Goal: Task Accomplishment & Management: Manage account settings

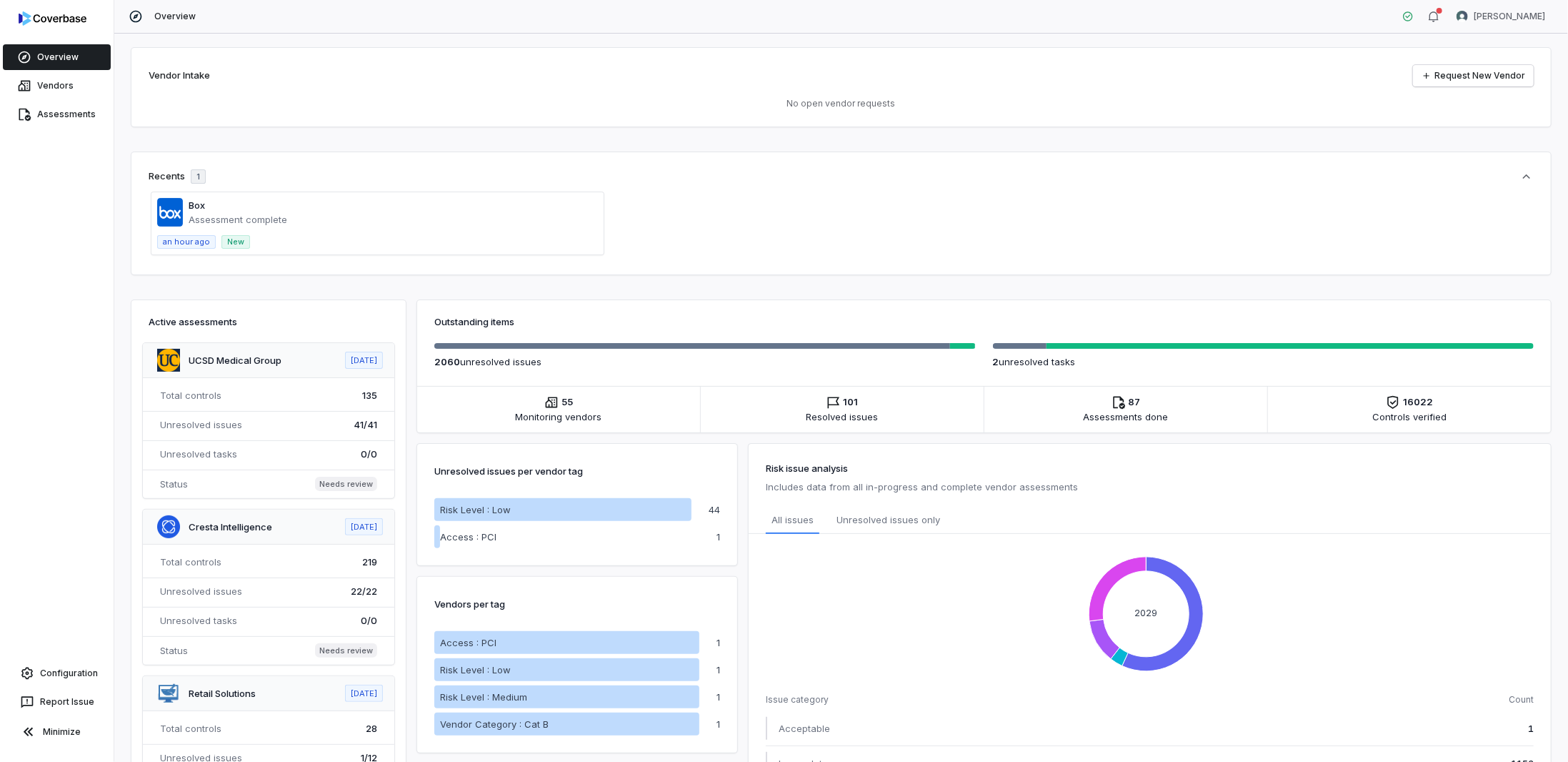
click at [1161, 418] on span "Assessments done" at bounding box center [1126, 416] width 85 height 15
click at [42, 112] on link "Assessments" at bounding box center [57, 114] width 108 height 25
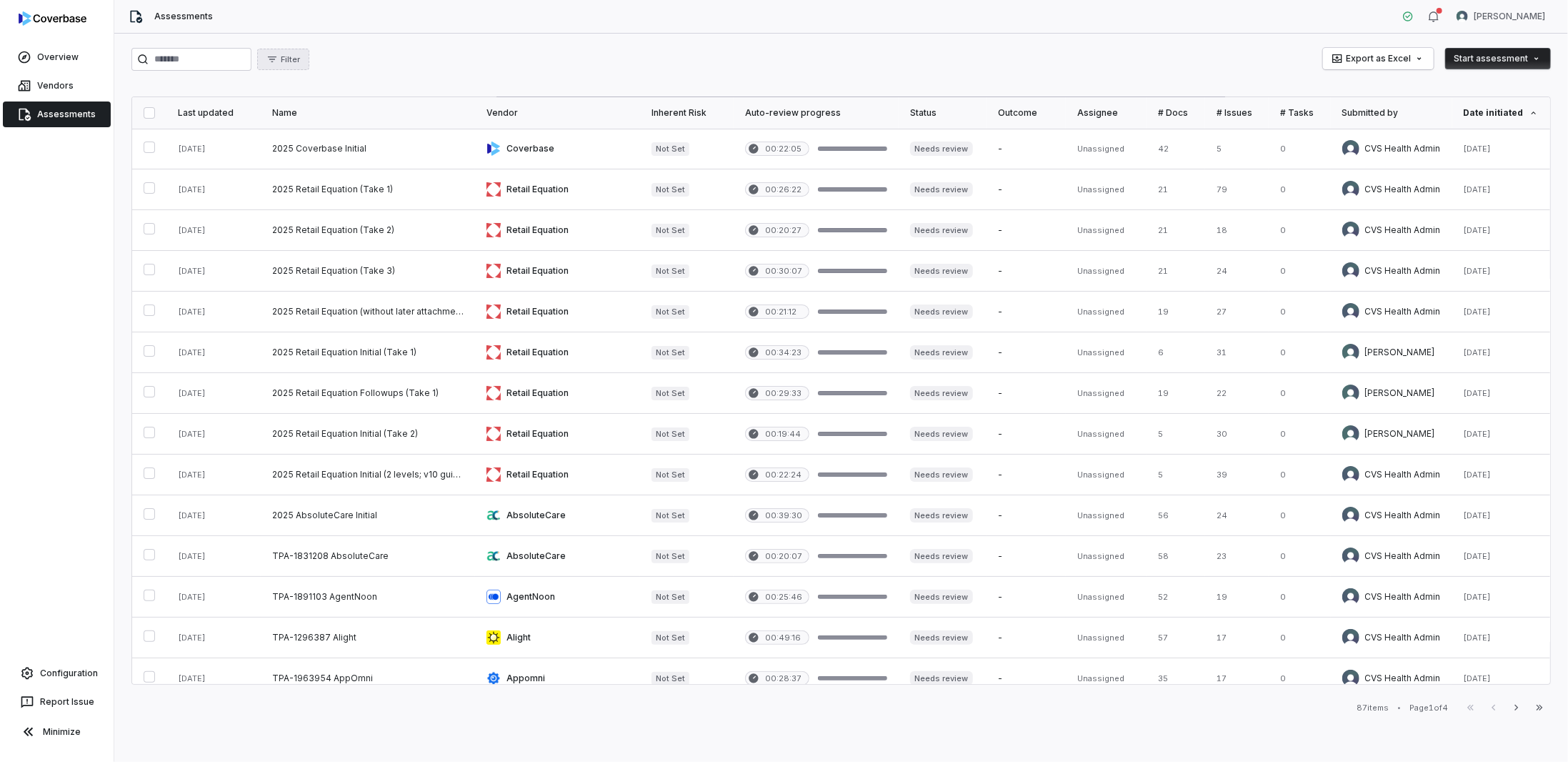
click at [278, 57] on icon "button" at bounding box center [272, 59] width 12 height 12
click at [320, 146] on div "Assignee" at bounding box center [367, 148] width 137 height 23
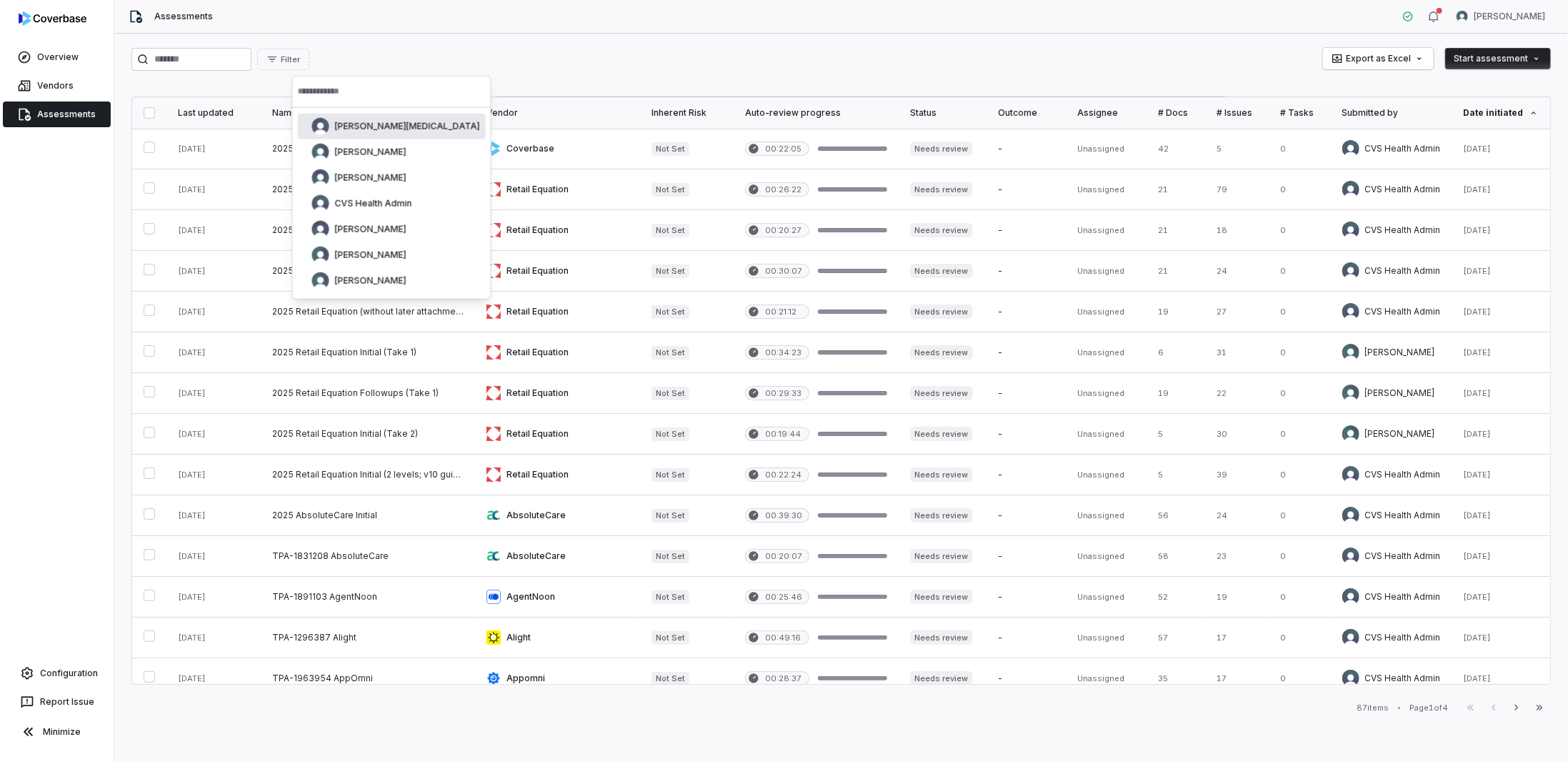
click at [463, 64] on div "Filter Export as Excel Start assessment" at bounding box center [841, 59] width 1419 height 23
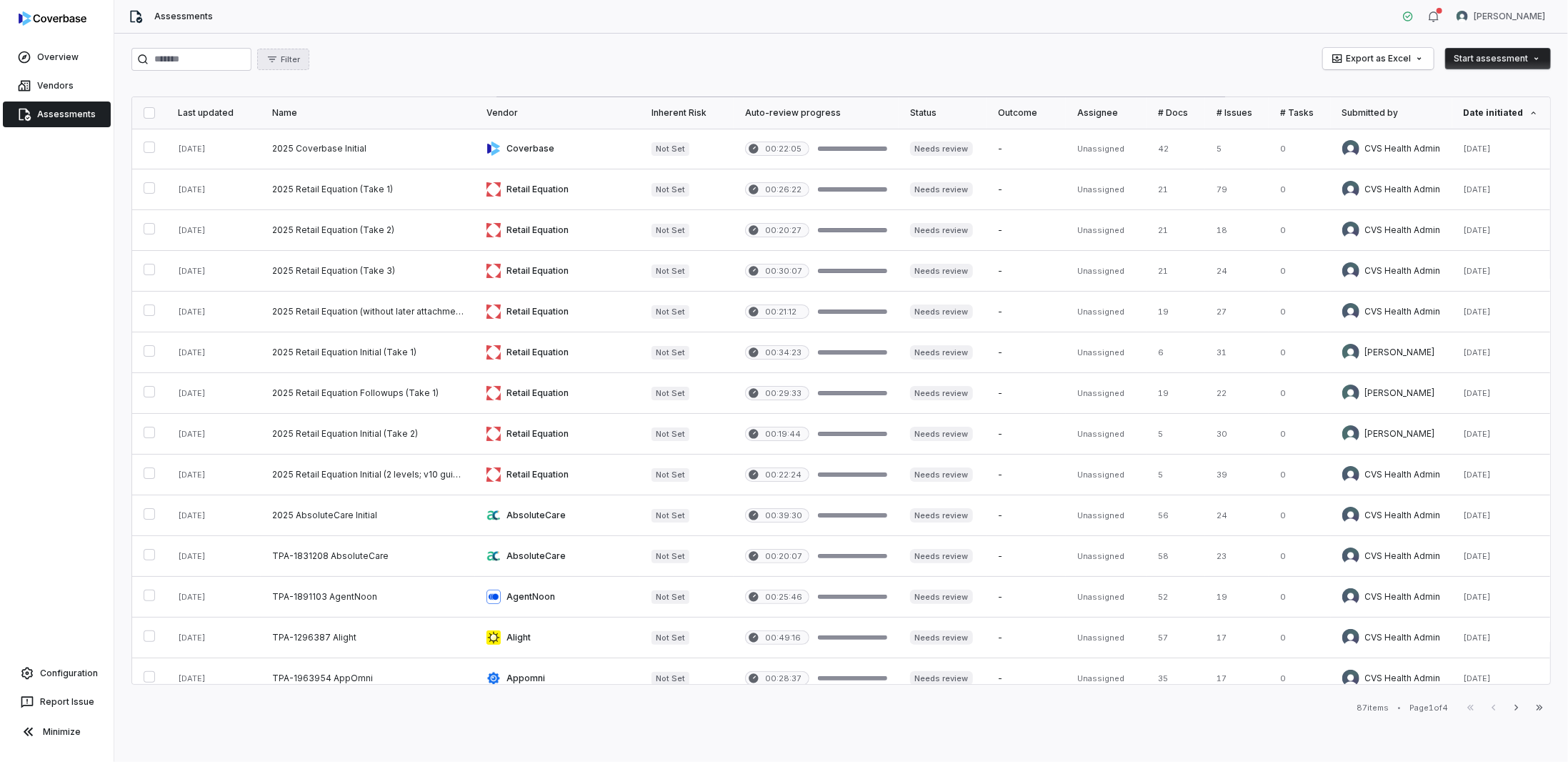
click at [278, 62] on icon "button" at bounding box center [272, 59] width 12 height 12
click at [308, 141] on div "Assignee" at bounding box center [367, 148] width 137 height 23
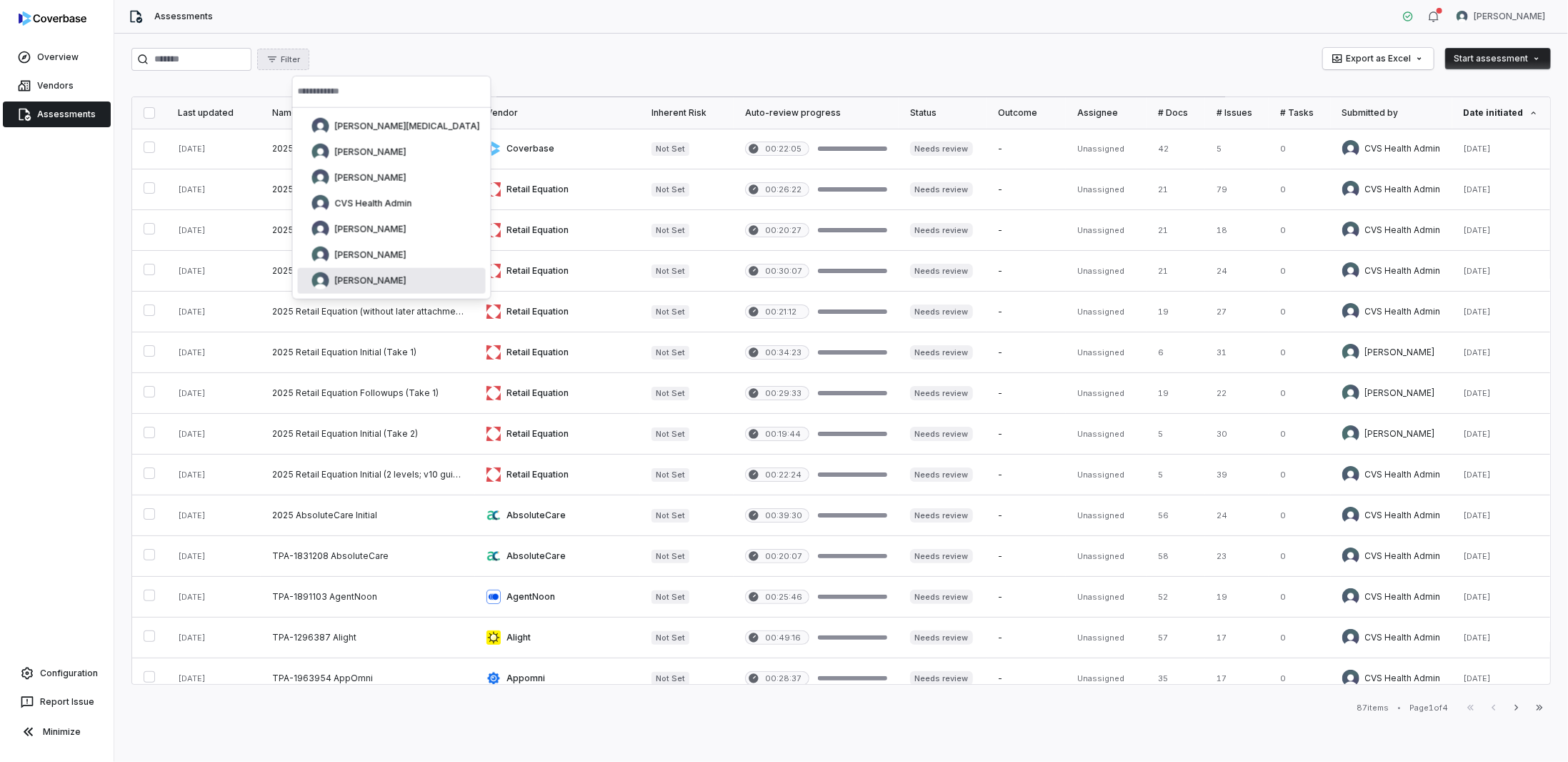
click at [330, 277] on div "[PERSON_NAME]" at bounding box center [359, 280] width 94 height 17
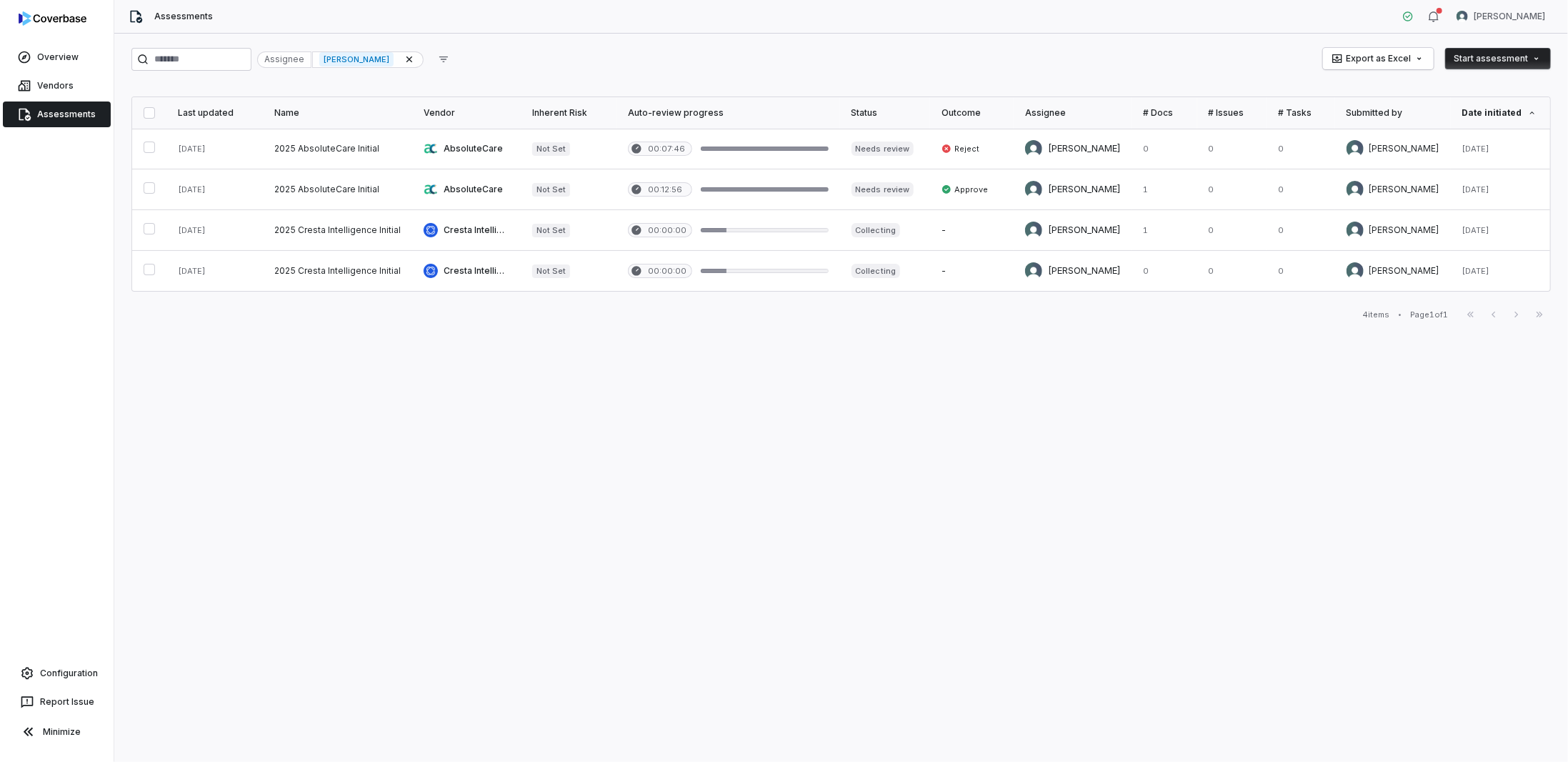
click at [123, 16] on div "Assessments Robert VanMeeteren" at bounding box center [840, 17] width 1453 height 34
click at [424, 57] on div "[PERSON_NAME]" at bounding box center [367, 59] width 112 height 16
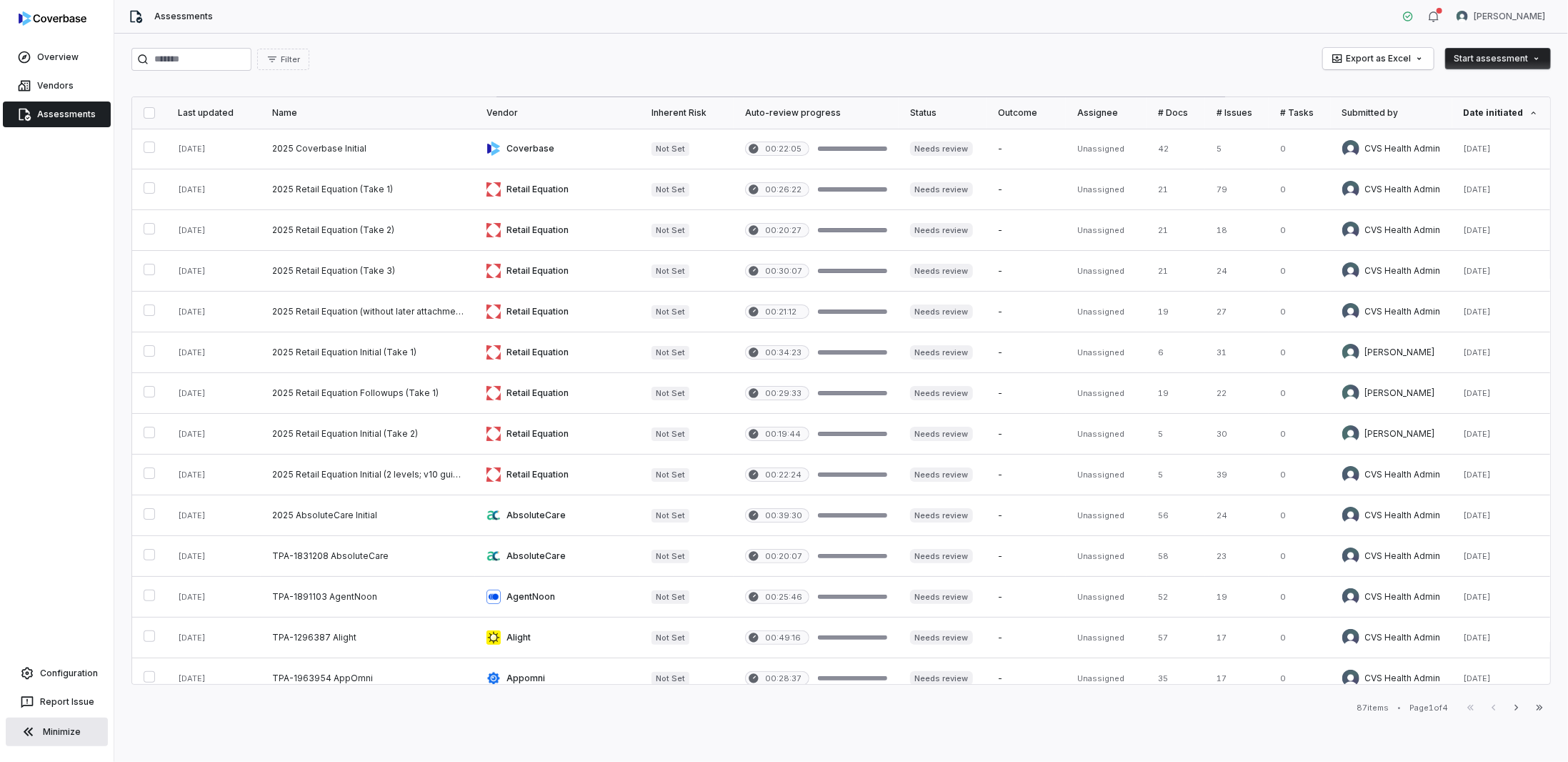
click at [69, 728] on button "Minimize" at bounding box center [56, 731] width 102 height 29
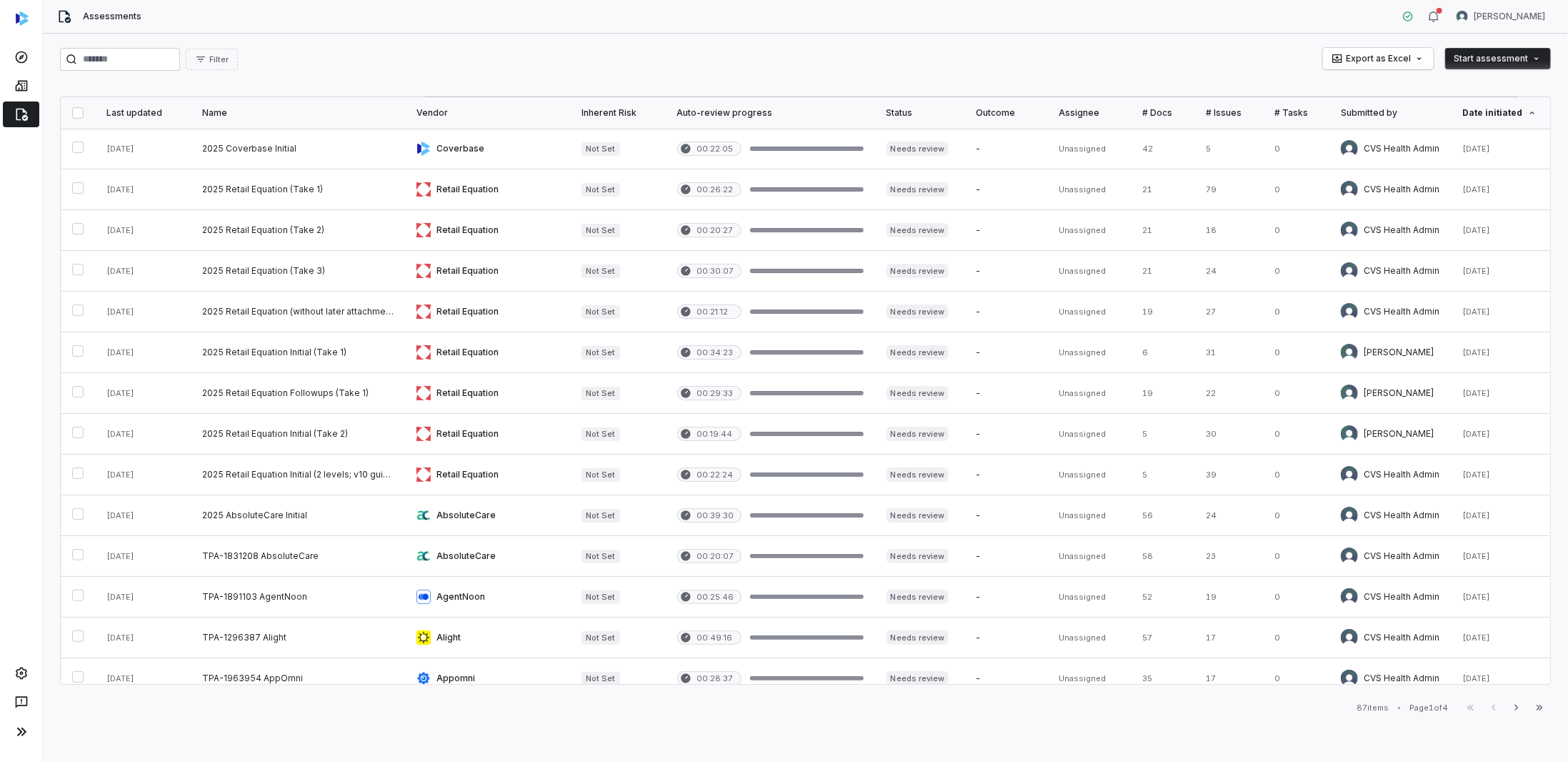
click at [60, 729] on div "Filter Export as Excel Start assessment Last updated Name Vendor Inherent Risk …" at bounding box center [806, 398] width 1525 height 728
click at [5, 732] on div at bounding box center [21, 731] width 36 height 32
click at [16, 734] on icon at bounding box center [22, 732] width 17 height 17
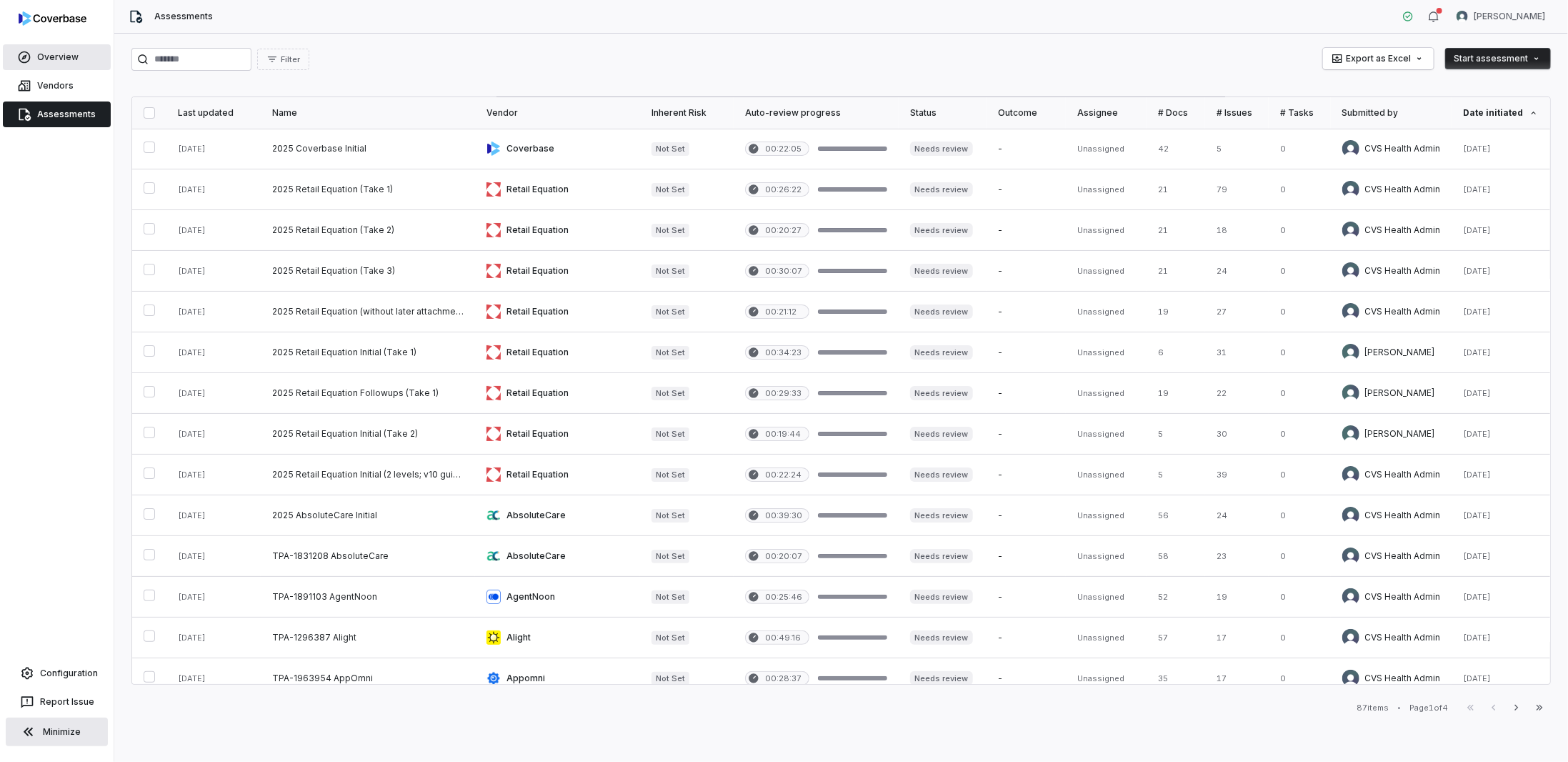
click at [60, 60] on link "Overview" at bounding box center [57, 57] width 108 height 25
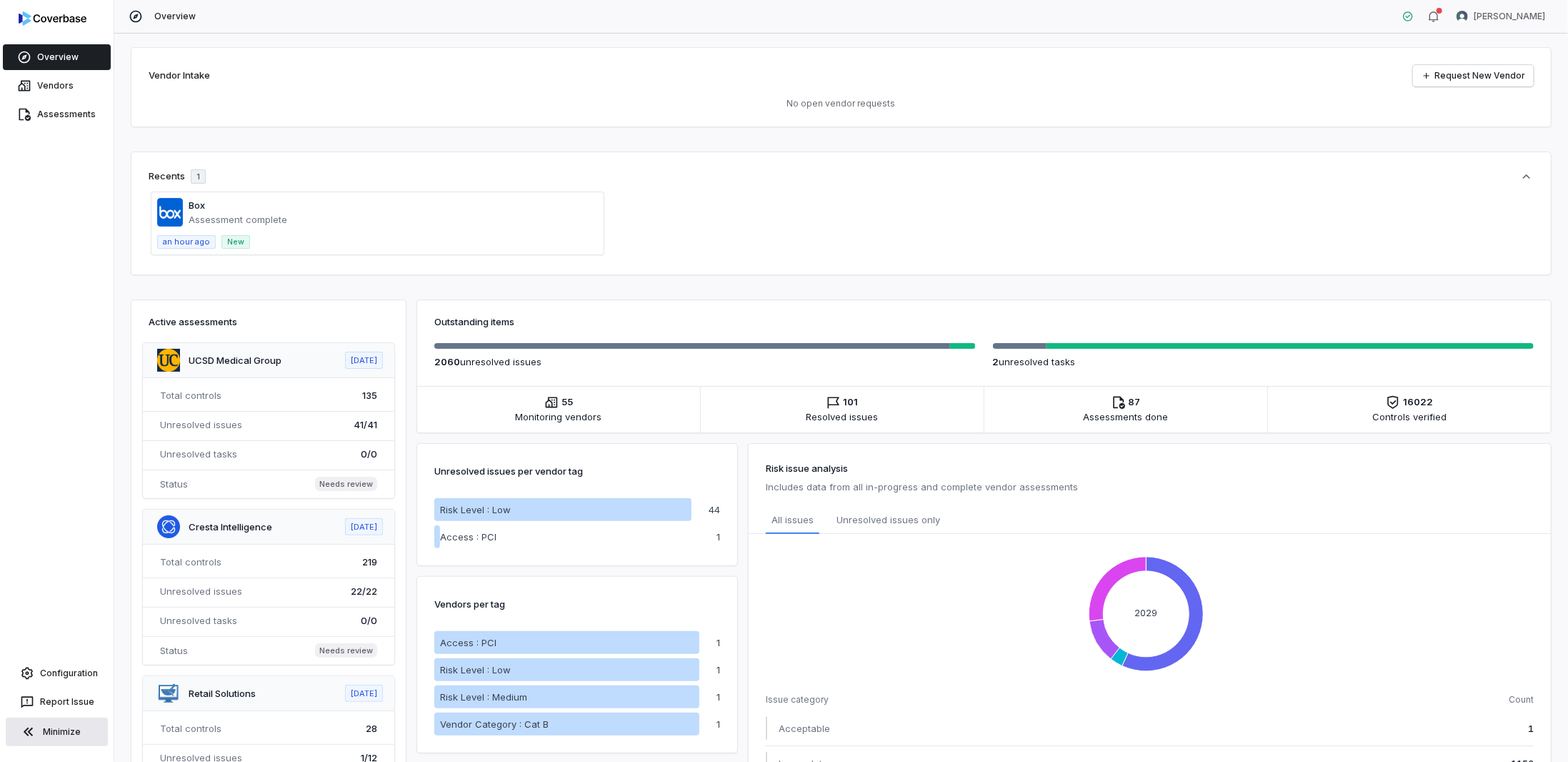
click at [137, 20] on icon at bounding box center [136, 16] width 15 height 15
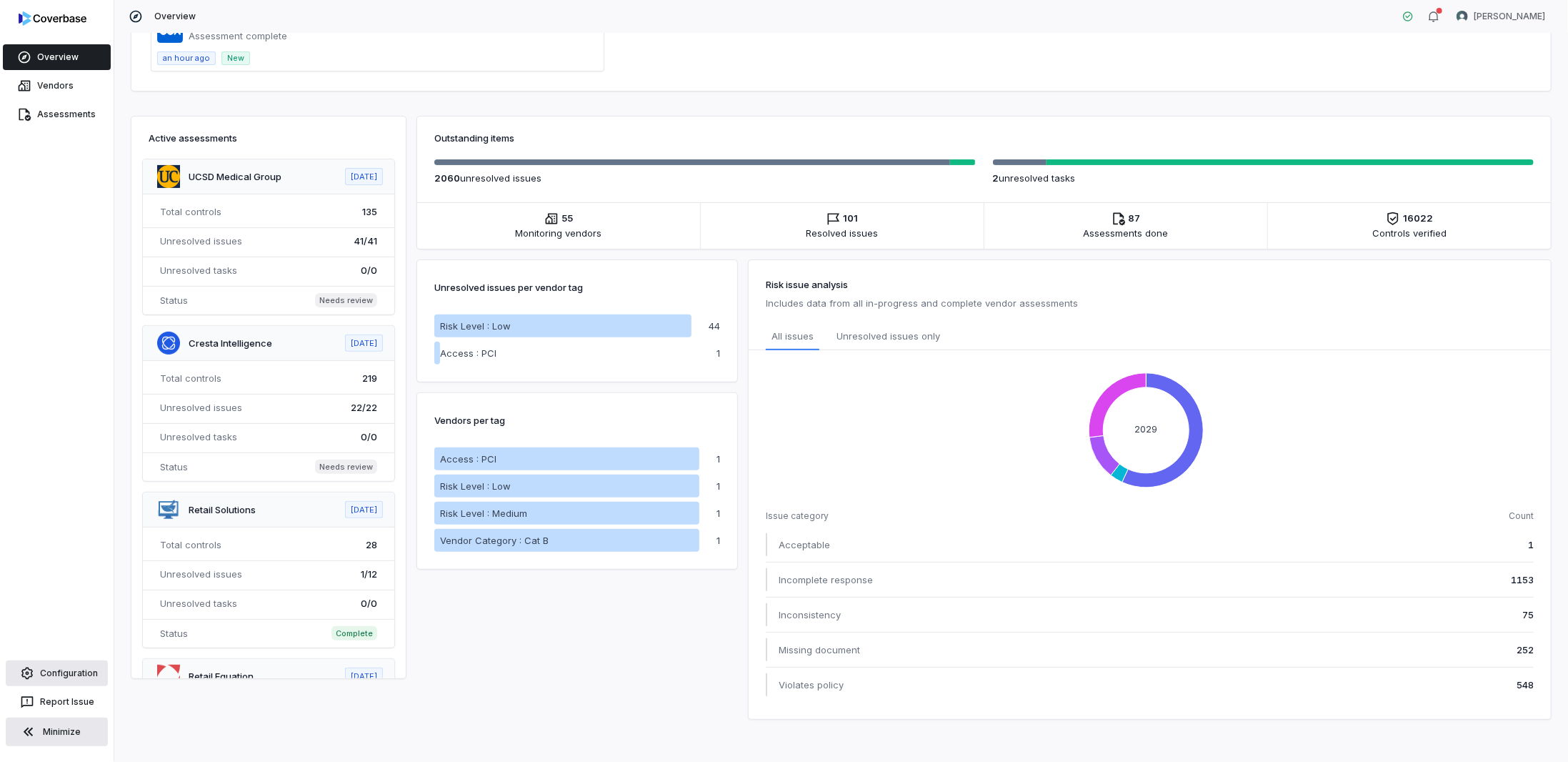
click at [75, 666] on link "Configuration" at bounding box center [56, 673] width 102 height 25
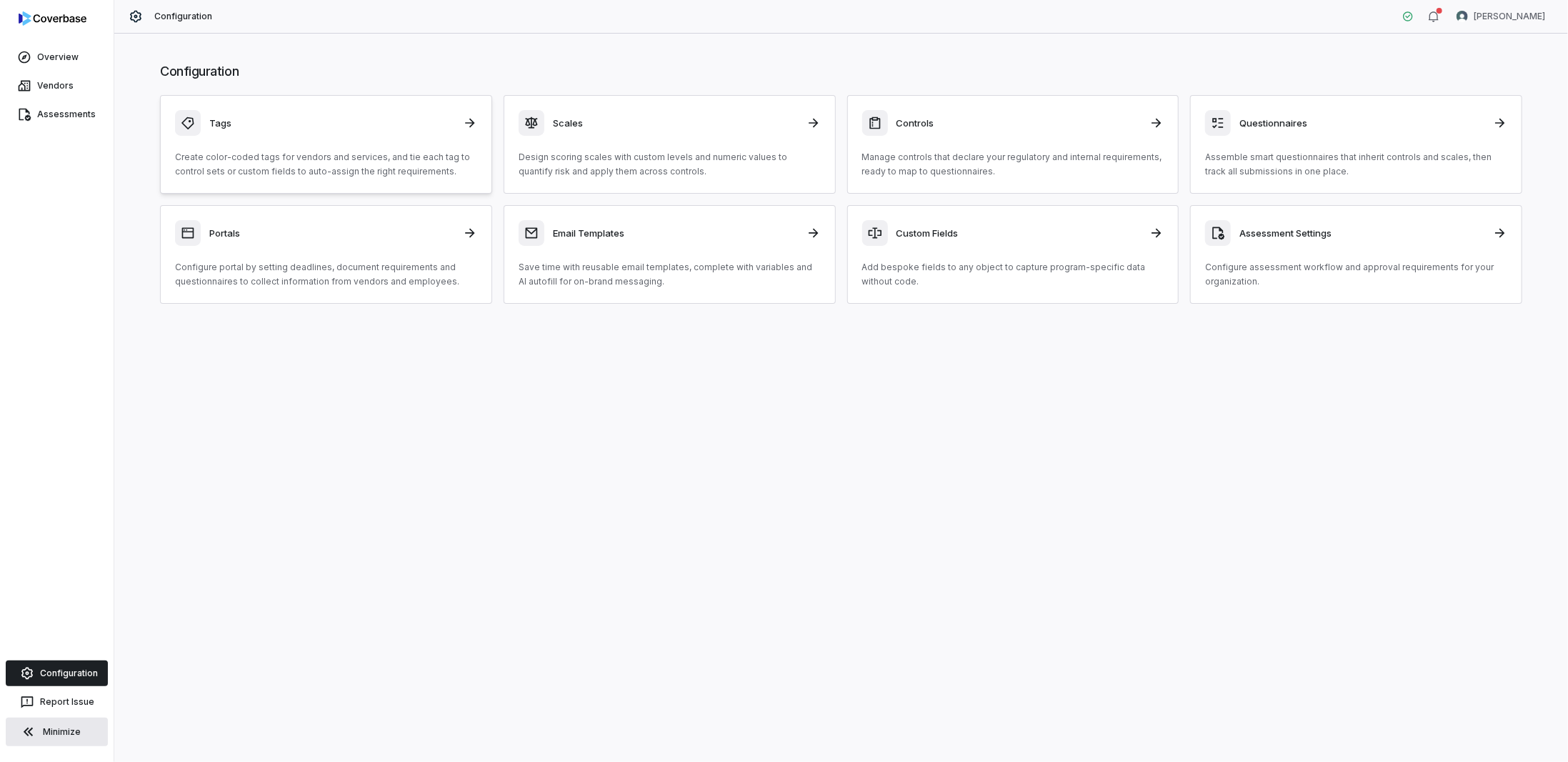
click at [245, 120] on h3 "Tags" at bounding box center [332, 123] width 245 height 13
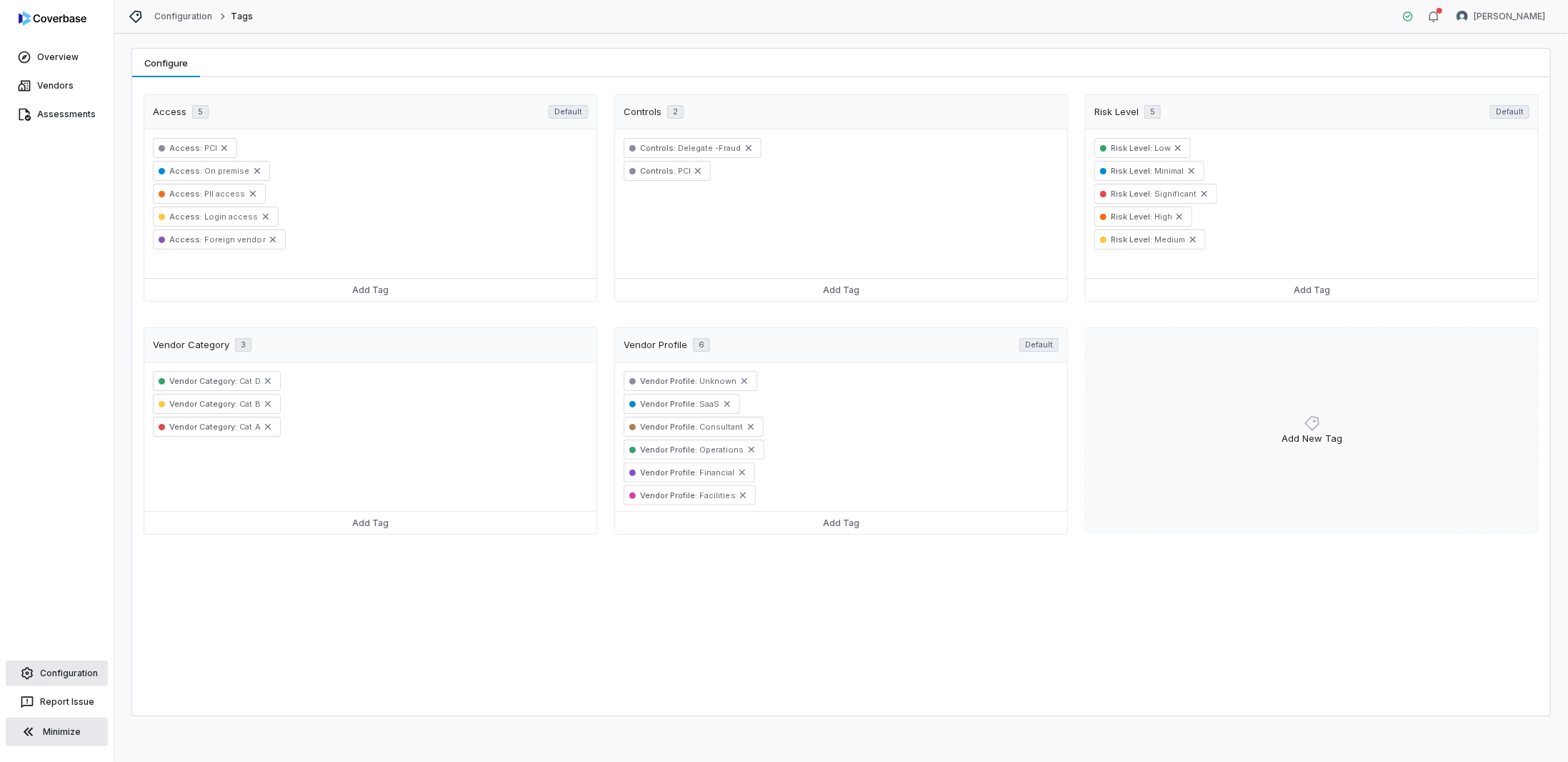
click at [79, 680] on link "Configuration" at bounding box center [56, 673] width 102 height 25
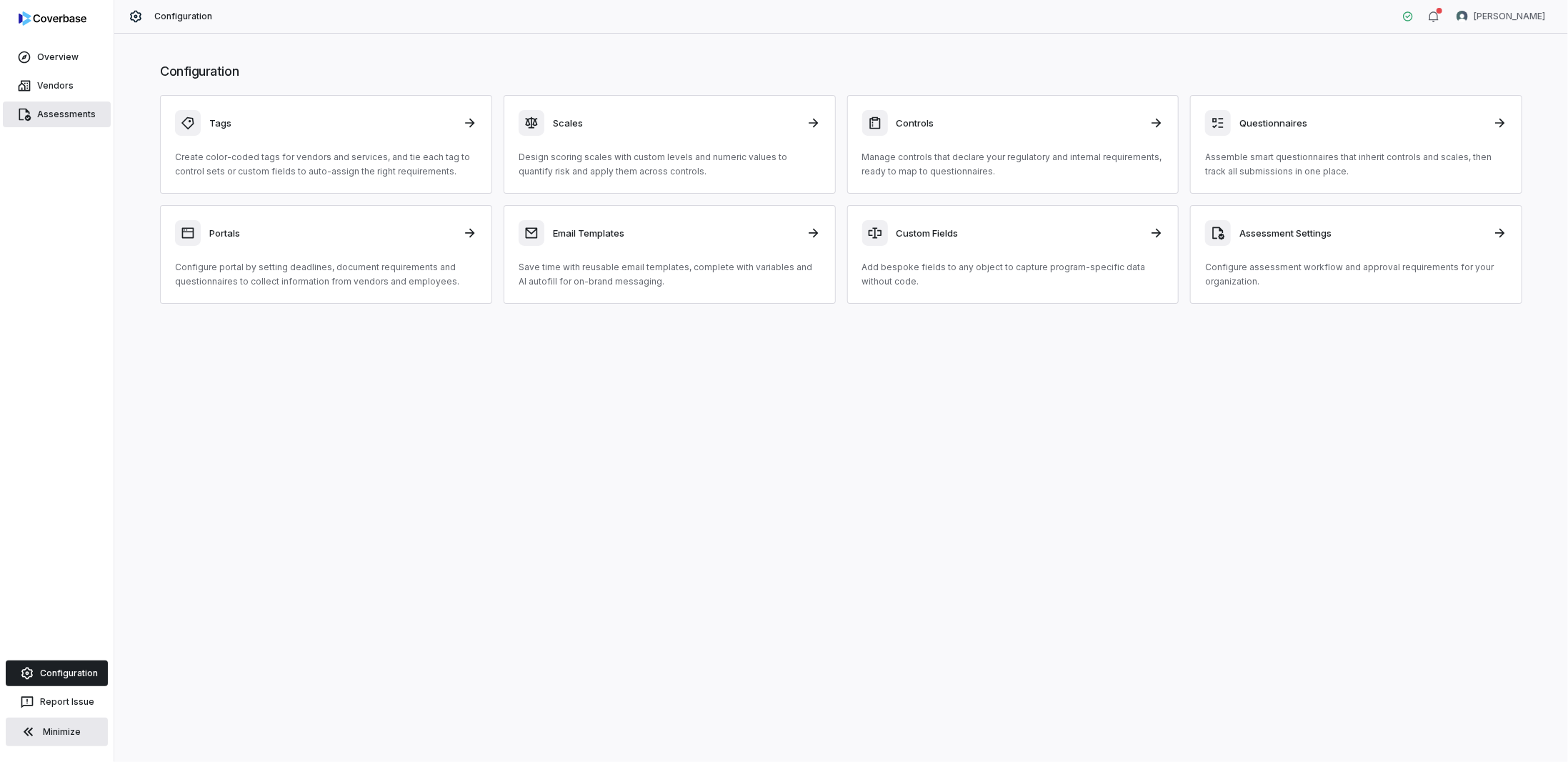
click at [54, 114] on link "Assessments" at bounding box center [57, 114] width 108 height 25
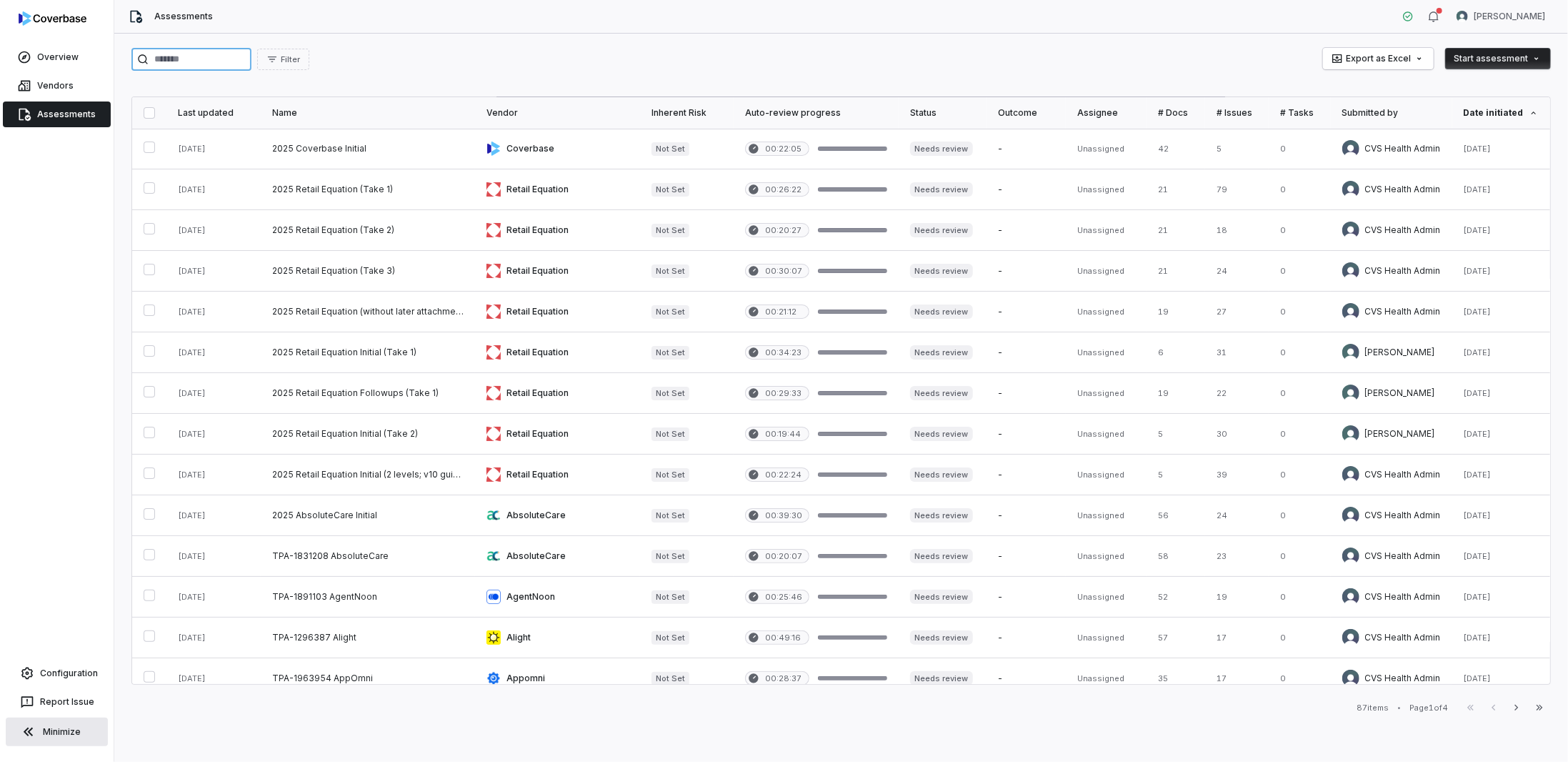
click at [251, 56] on input "search" at bounding box center [192, 59] width 120 height 23
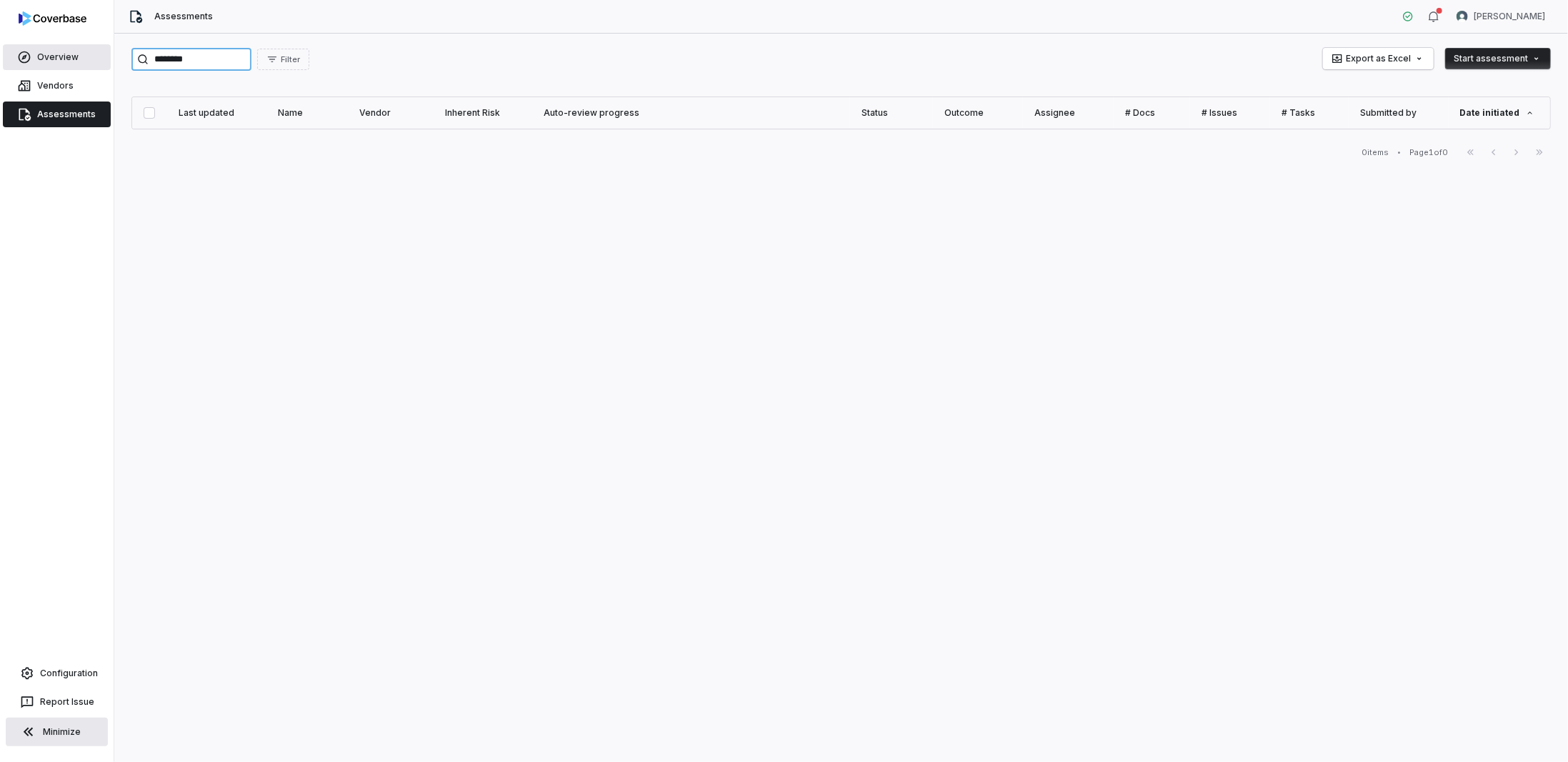
drag, startPoint x: 252, startPoint y: 58, endPoint x: 47, endPoint y: 54, distance: 205.0
click at [53, 57] on div "Overview Vendors Assessments Configuration Report Issue Minimize Assessments Ro…" at bounding box center [784, 381] width 1568 height 762
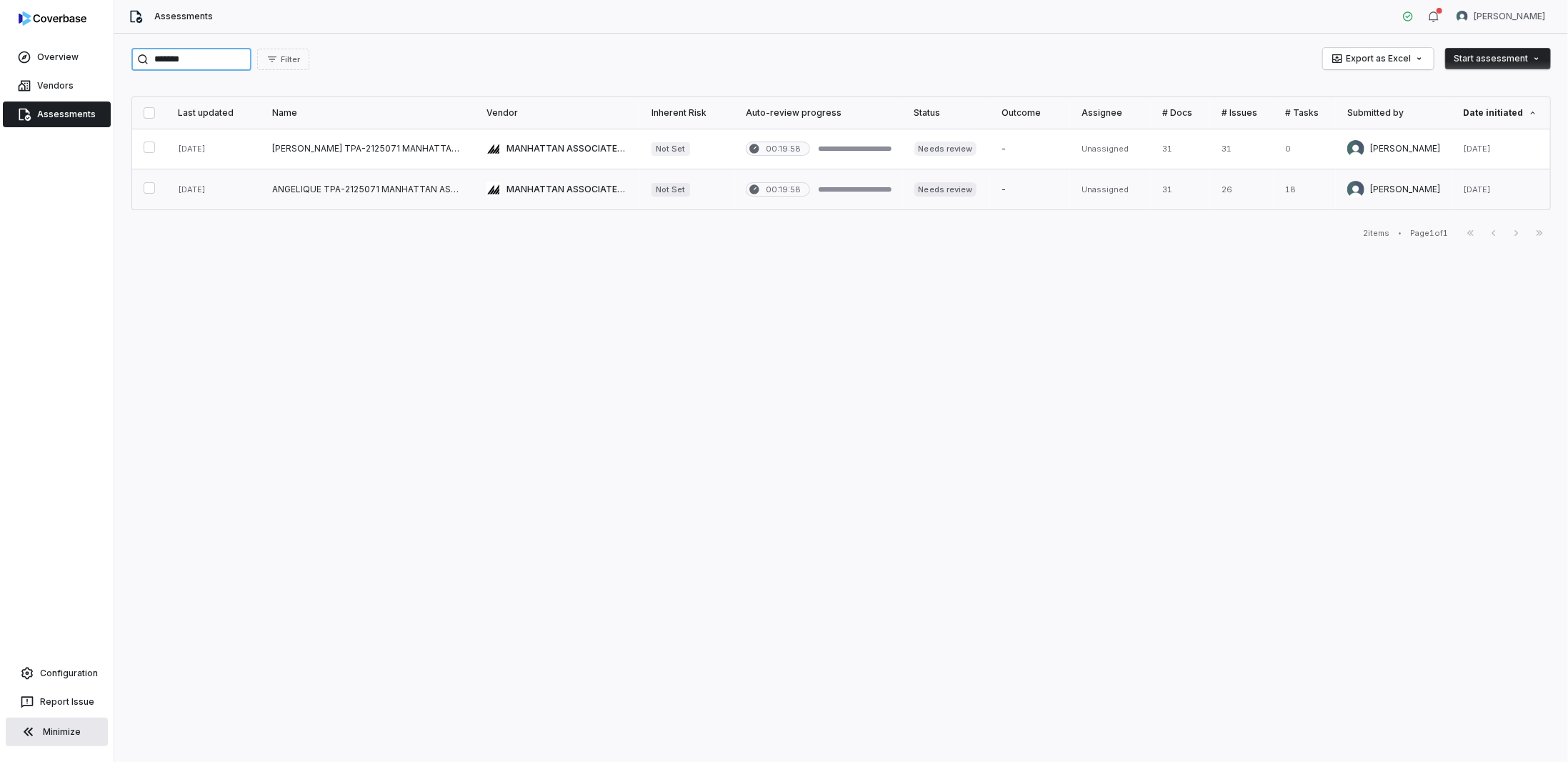
type input "*******"
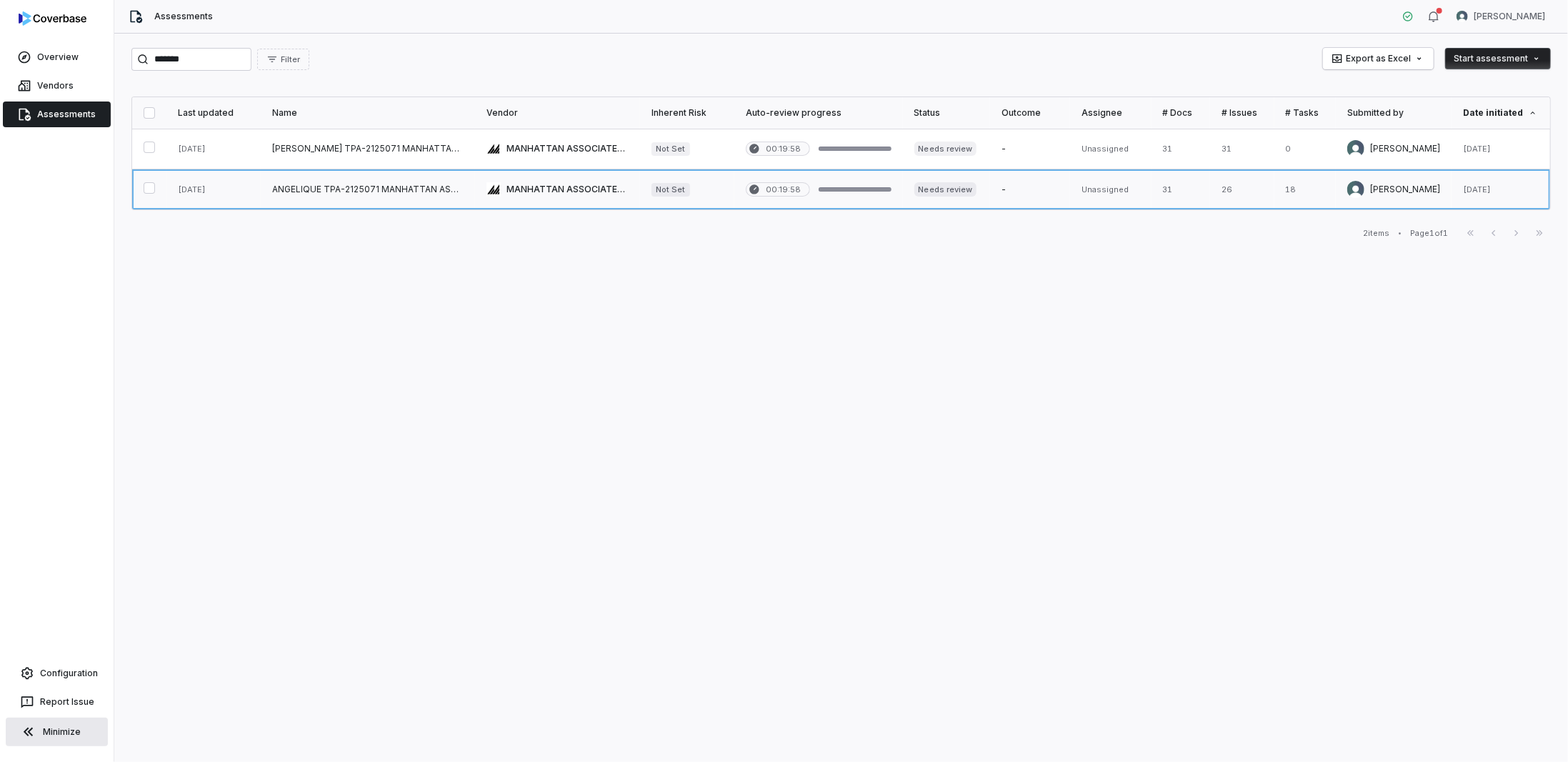
click at [431, 180] on link at bounding box center [368, 190] width 214 height 40
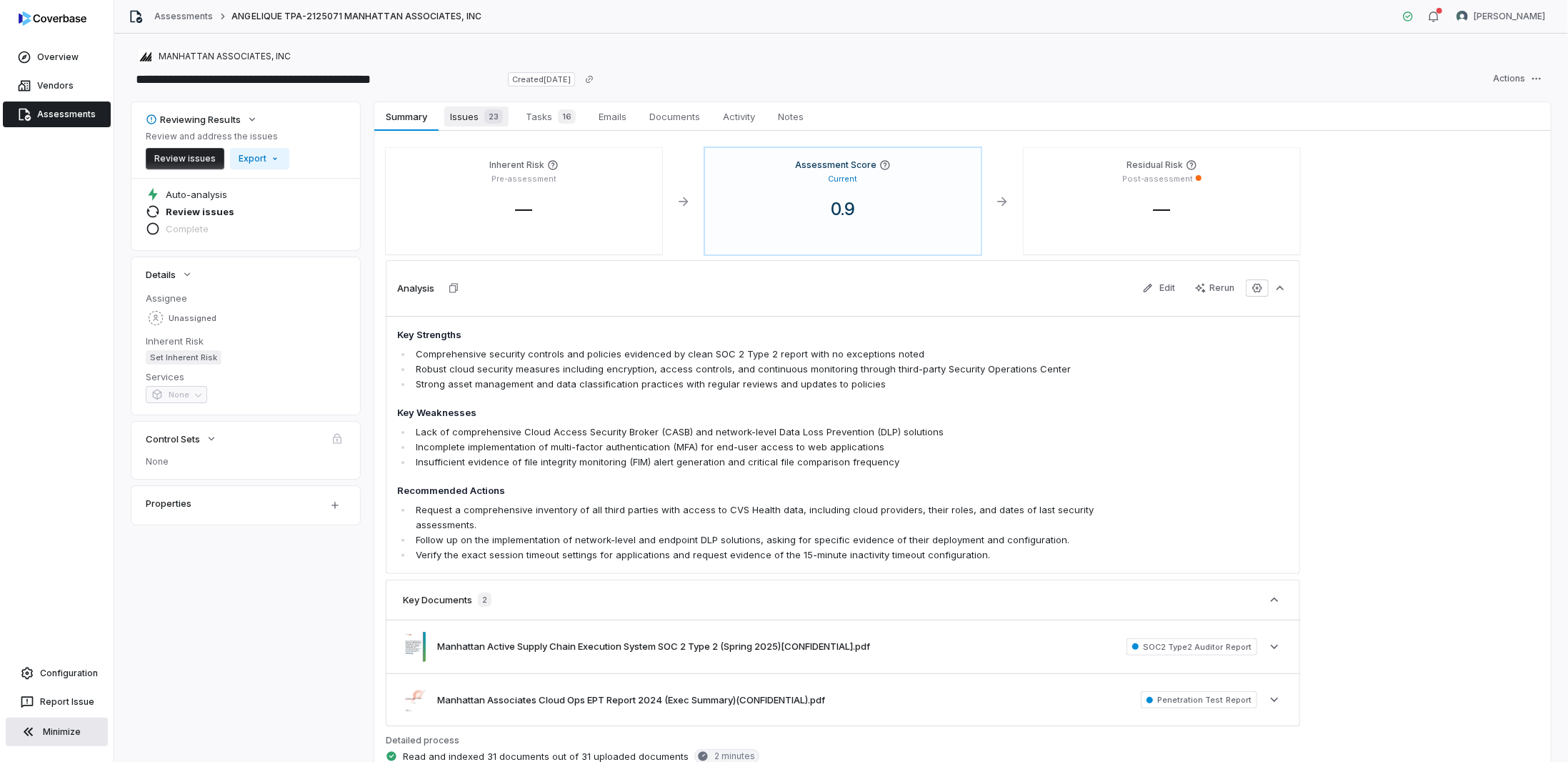
click at [485, 112] on span "23" at bounding box center [494, 116] width 18 height 15
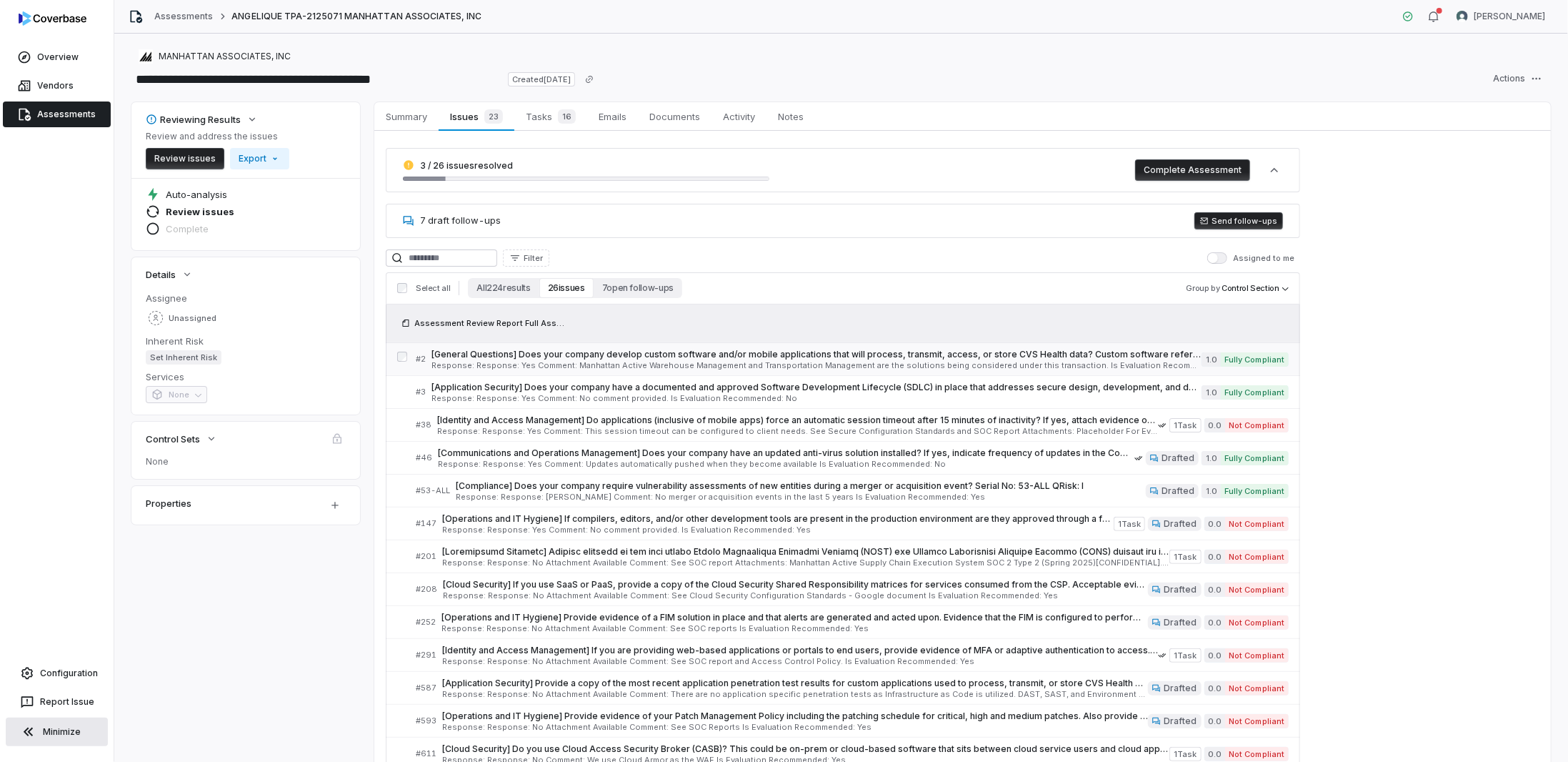
click at [564, 361] on span "Response: Response: Yes Comment: Manhattan Active Warehouse Management and Tran…" at bounding box center [816, 365] width 770 height 8
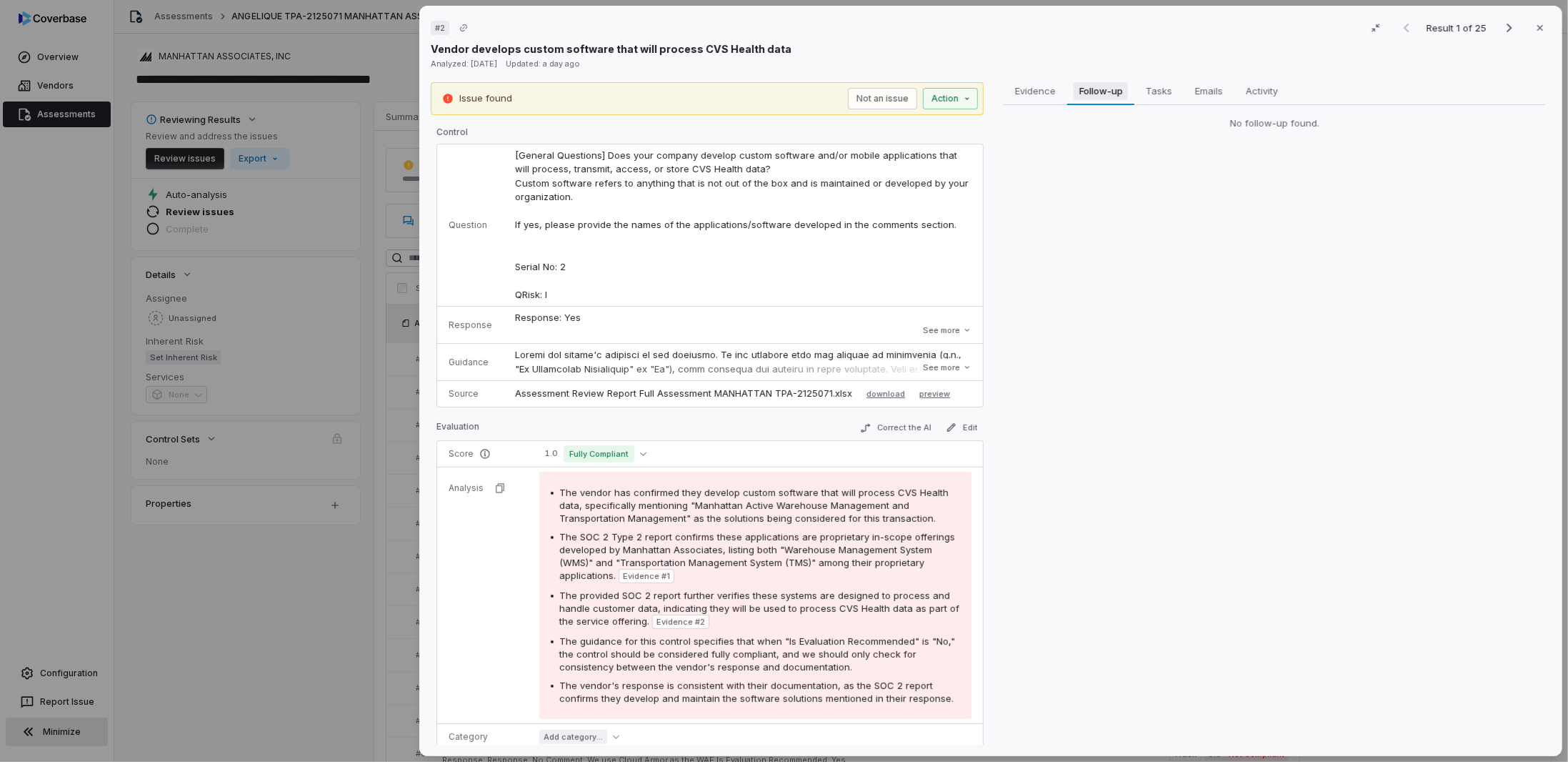
click at [1104, 92] on span "Follow-up" at bounding box center [1101, 91] width 55 height 18
click at [280, 586] on div "# 2 Result 1 of 25 Close Vendor develops custom software that will process CVS …" at bounding box center [784, 381] width 1568 height 762
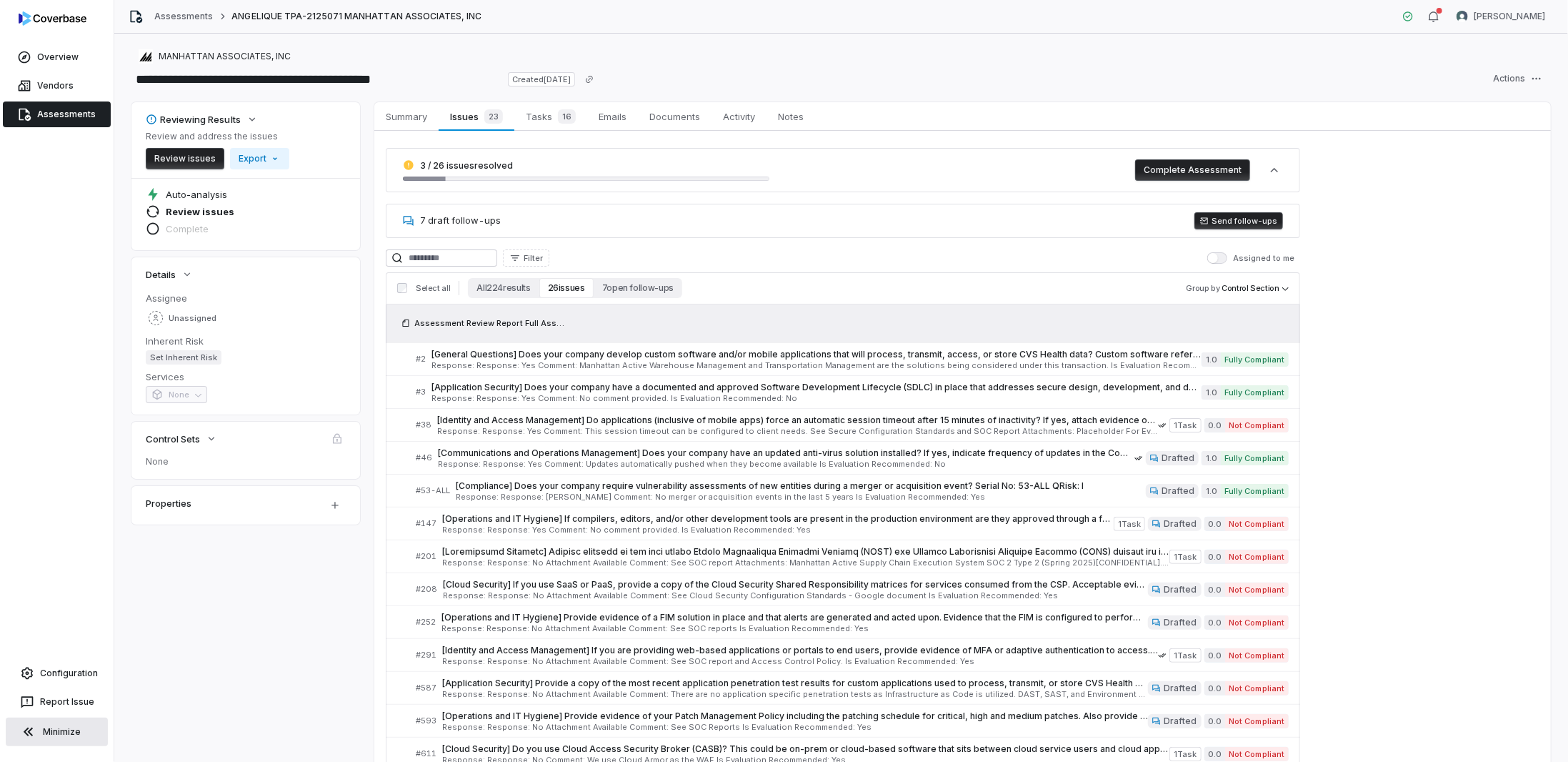
click at [484, 234] on div "7 draft follow-ups Send follow-ups" at bounding box center [843, 220] width 914 height 35
click at [432, 218] on span "7 draft follow-ups" at bounding box center [460, 220] width 81 height 12
click at [1228, 223] on button "Send follow-ups" at bounding box center [1238, 220] width 89 height 17
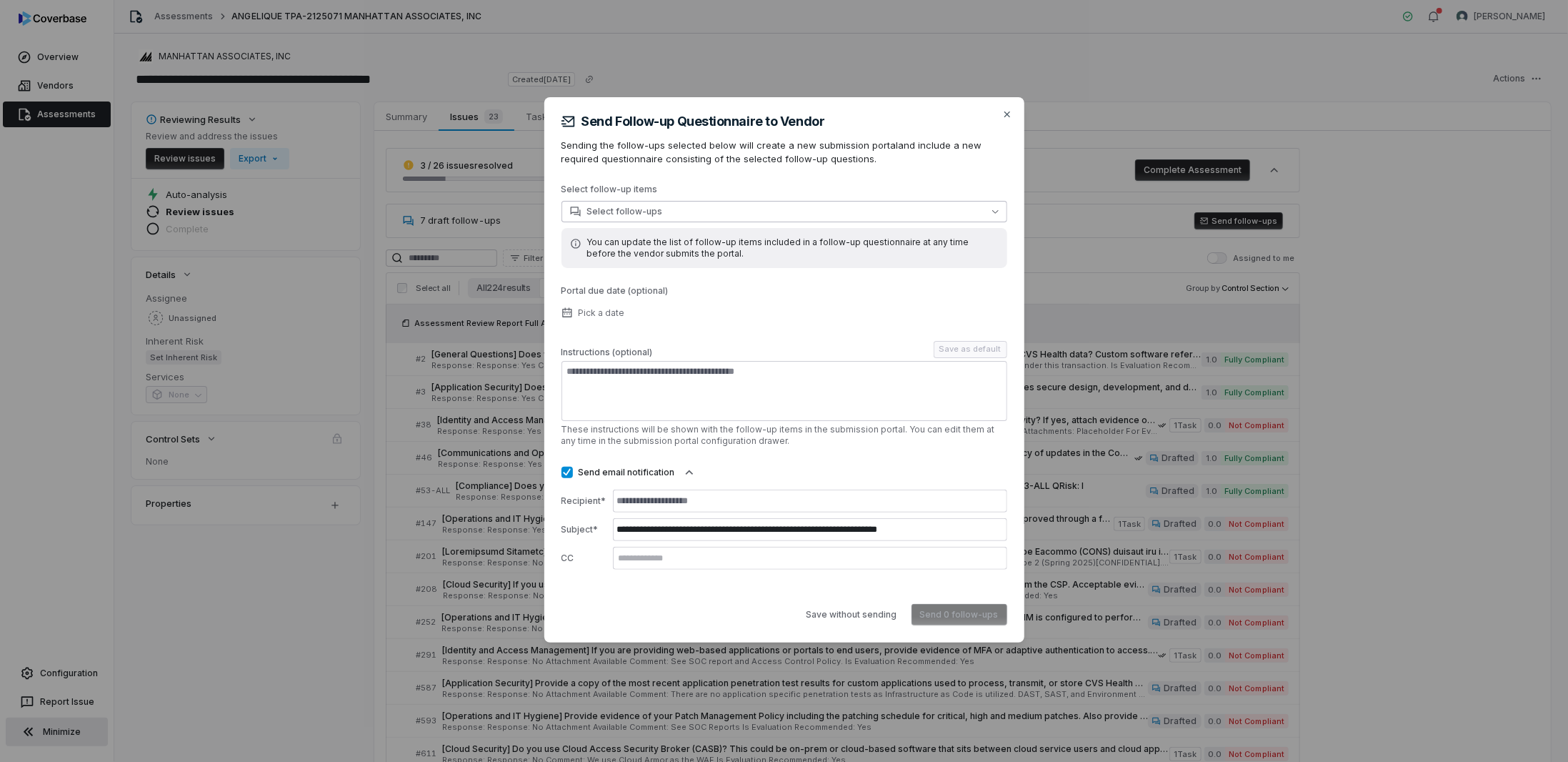
click at [601, 213] on span "Select follow-ups" at bounding box center [616, 211] width 93 height 12
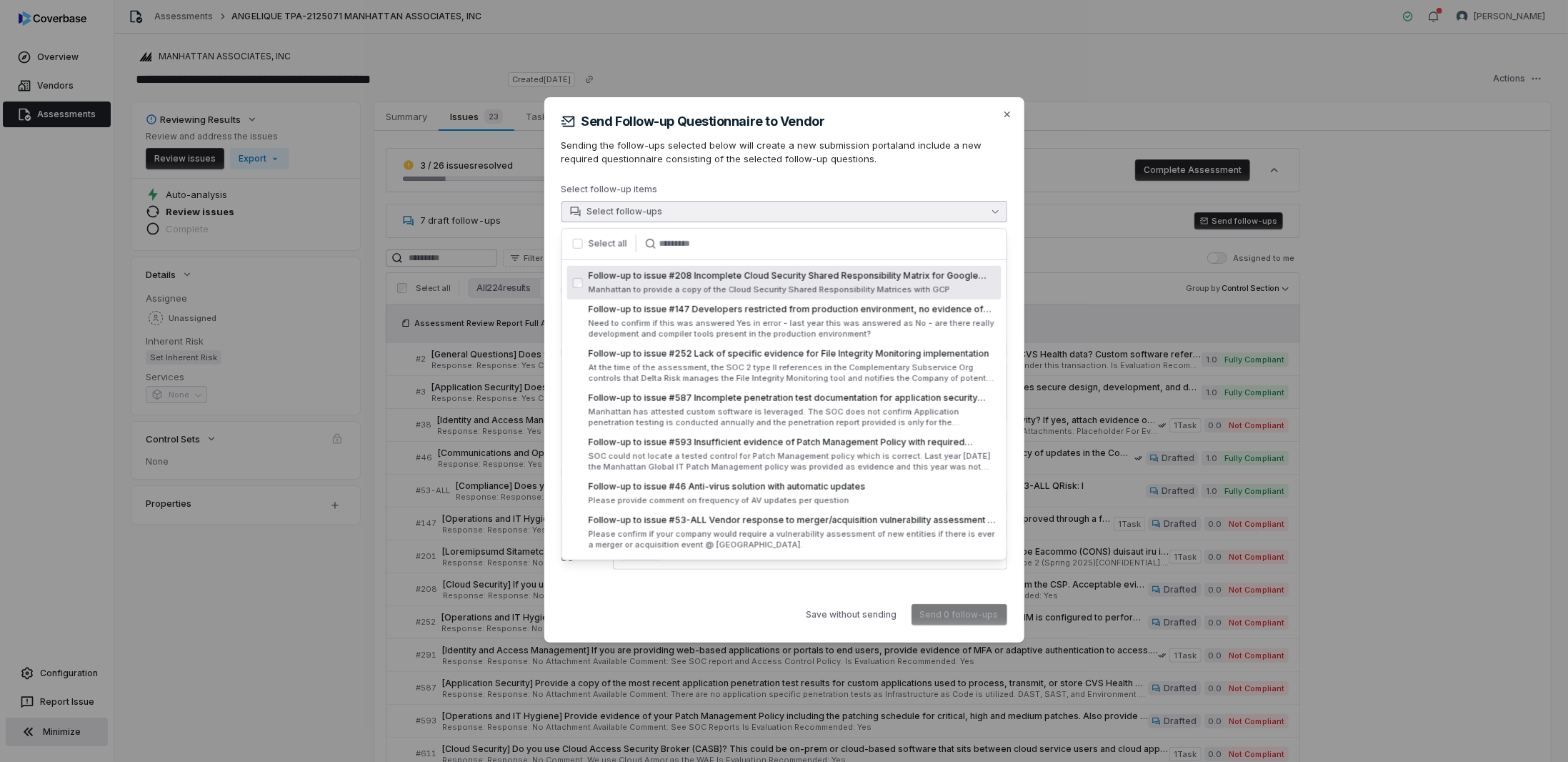
click at [579, 240] on button "button" at bounding box center [578, 243] width 10 height 10
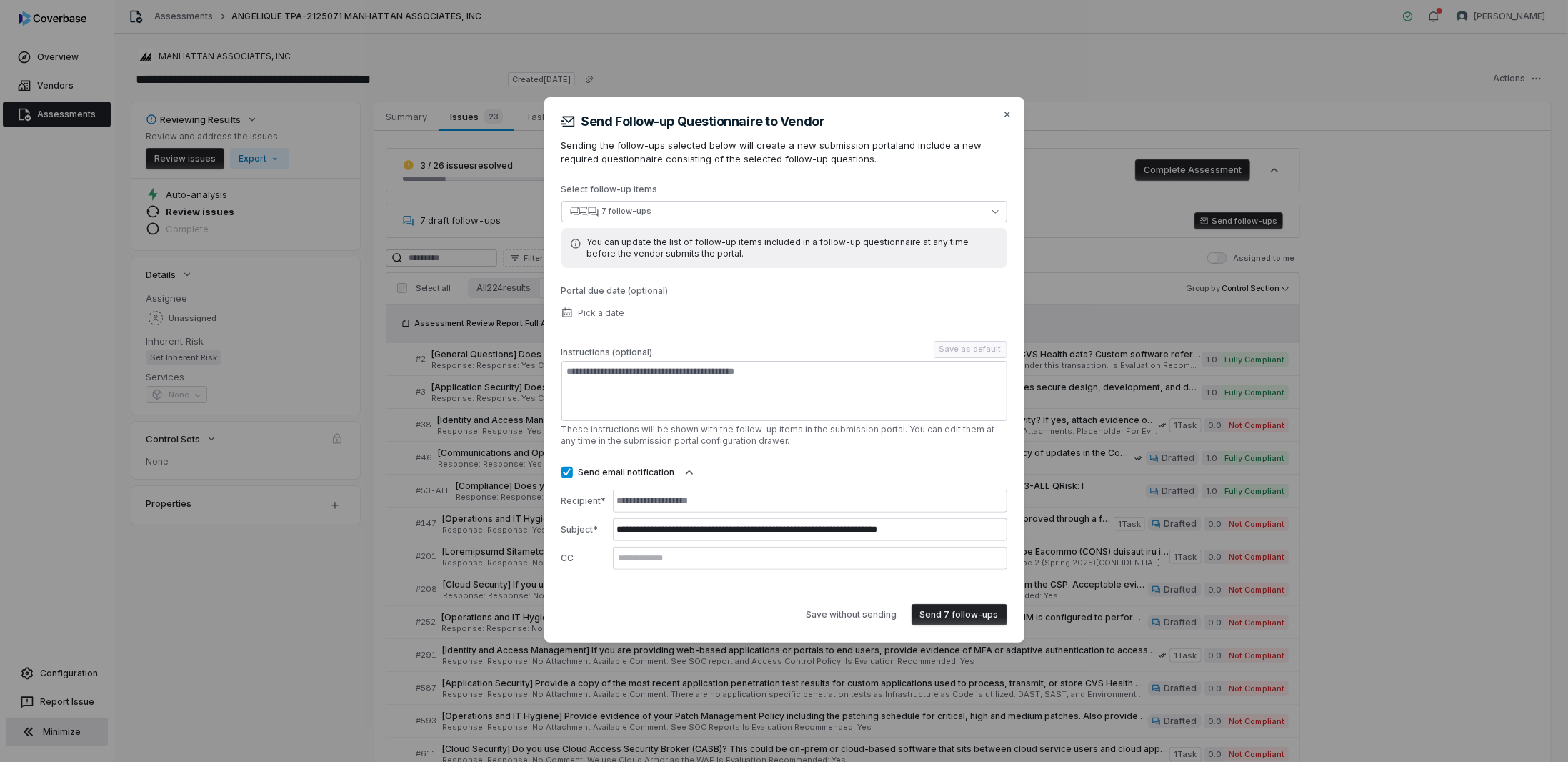
drag, startPoint x: 946, startPoint y: 616, endPoint x: 692, endPoint y: 488, distance: 284.4
click at [695, 489] on div "**********" at bounding box center [784, 369] width 446 height 511
click at [677, 494] on input at bounding box center [810, 501] width 394 height 23
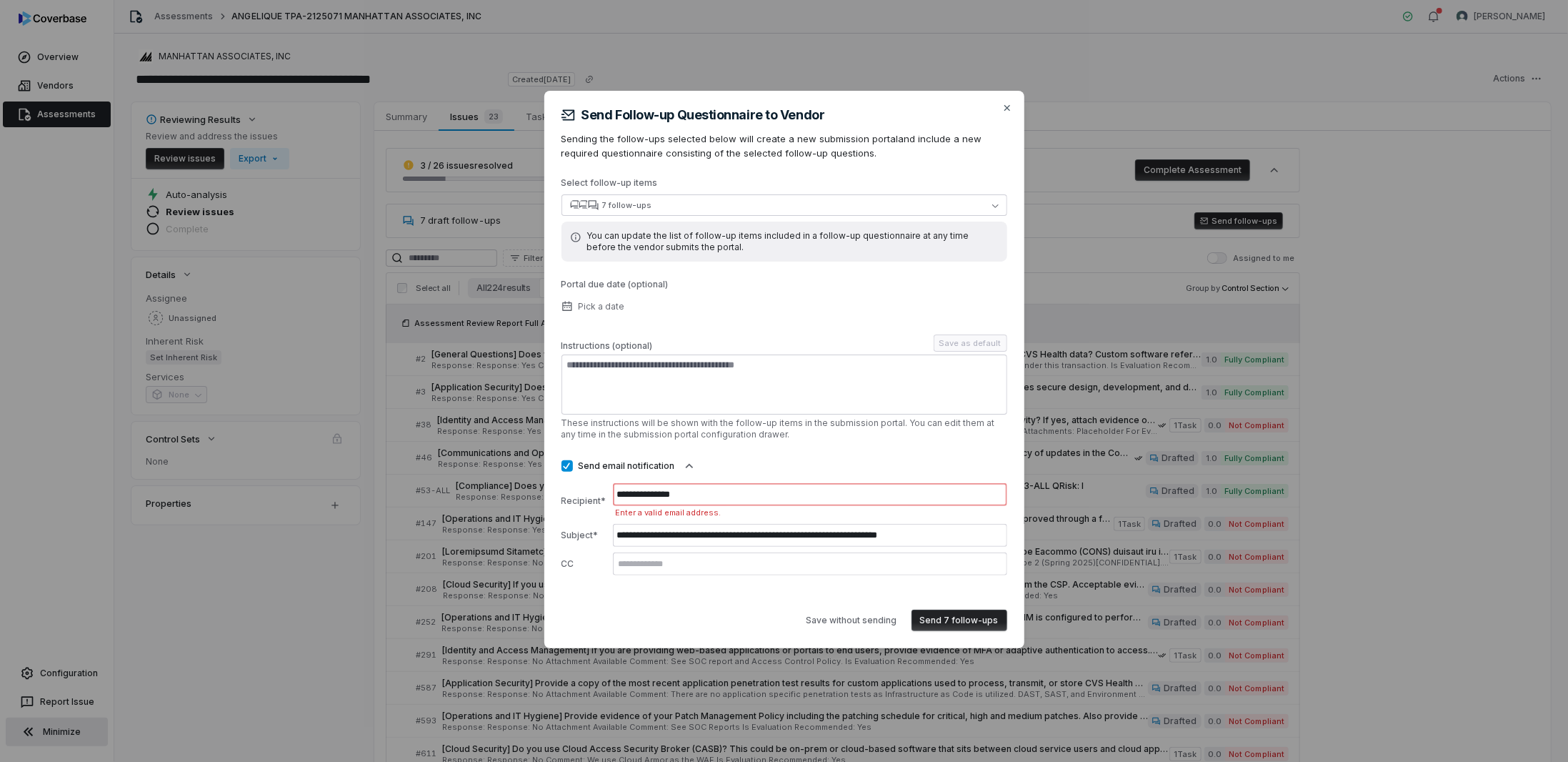
paste input "**********"
type input "**********"
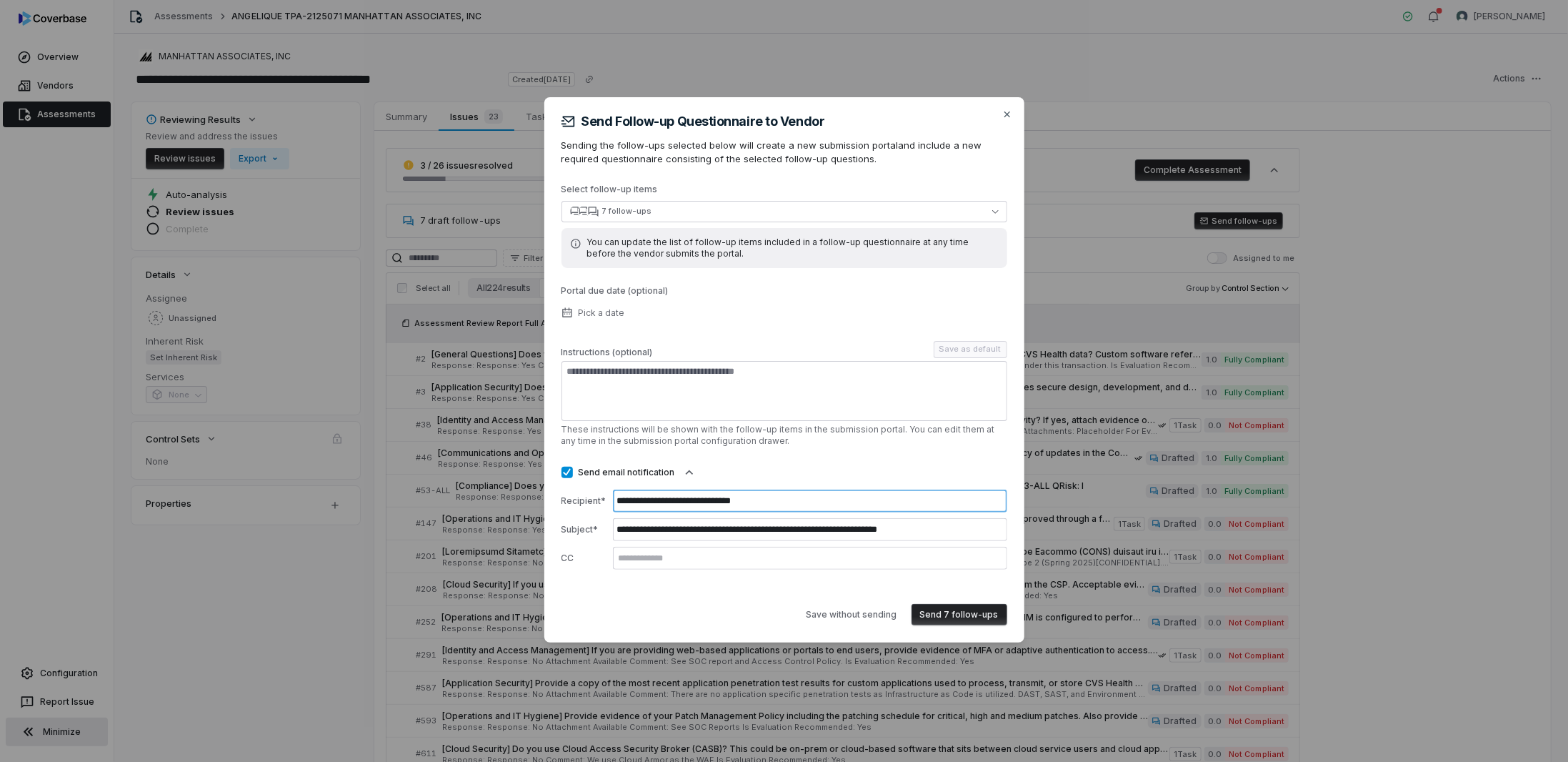
type input "**********"
click at [962, 604] on button "Send 7 follow-ups" at bounding box center [959, 615] width 95 height 22
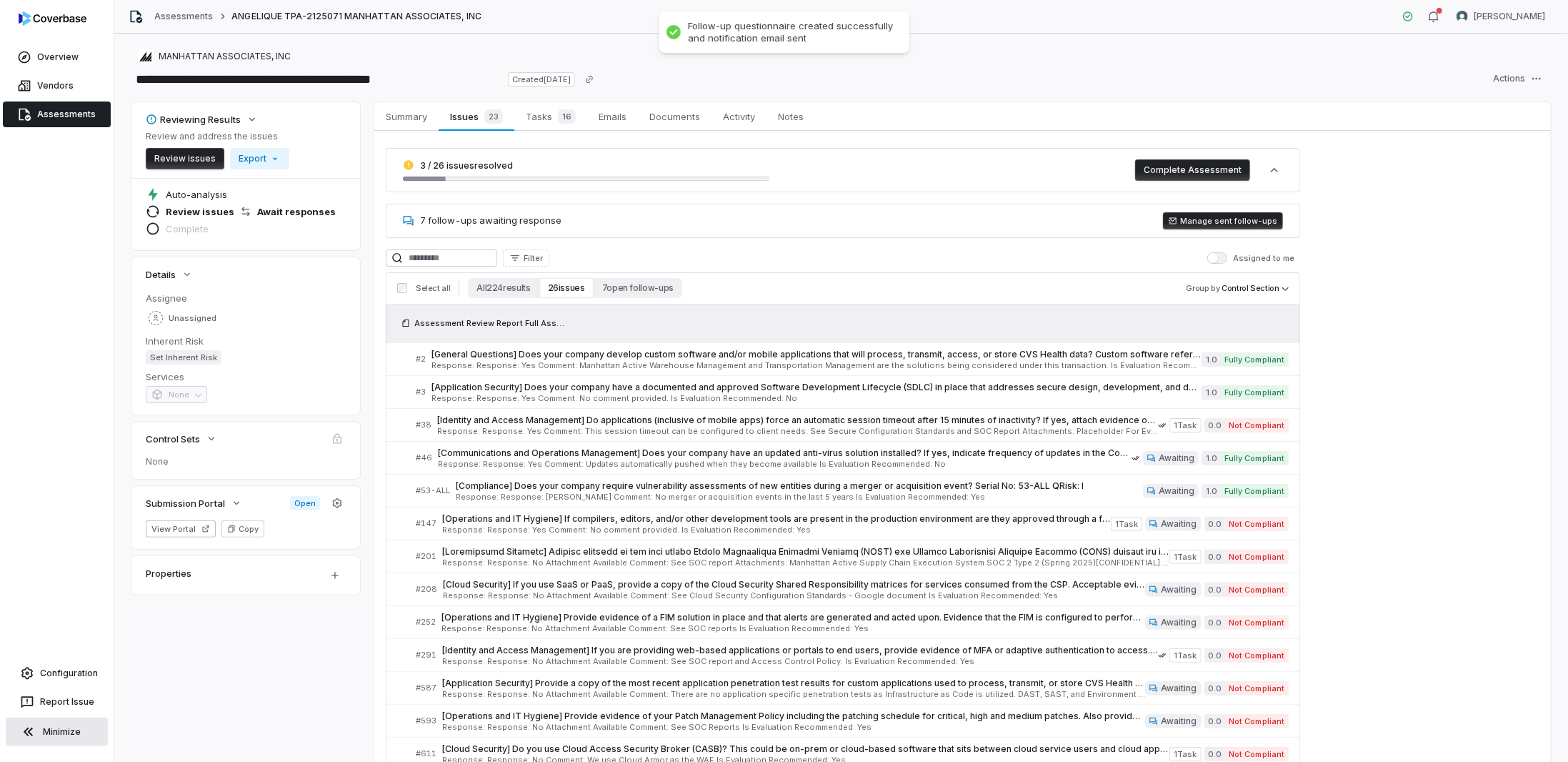
click at [405, 215] on icon at bounding box center [408, 220] width 12 height 12
click at [1238, 224] on button "Manage sent follow-ups" at bounding box center [1223, 220] width 120 height 17
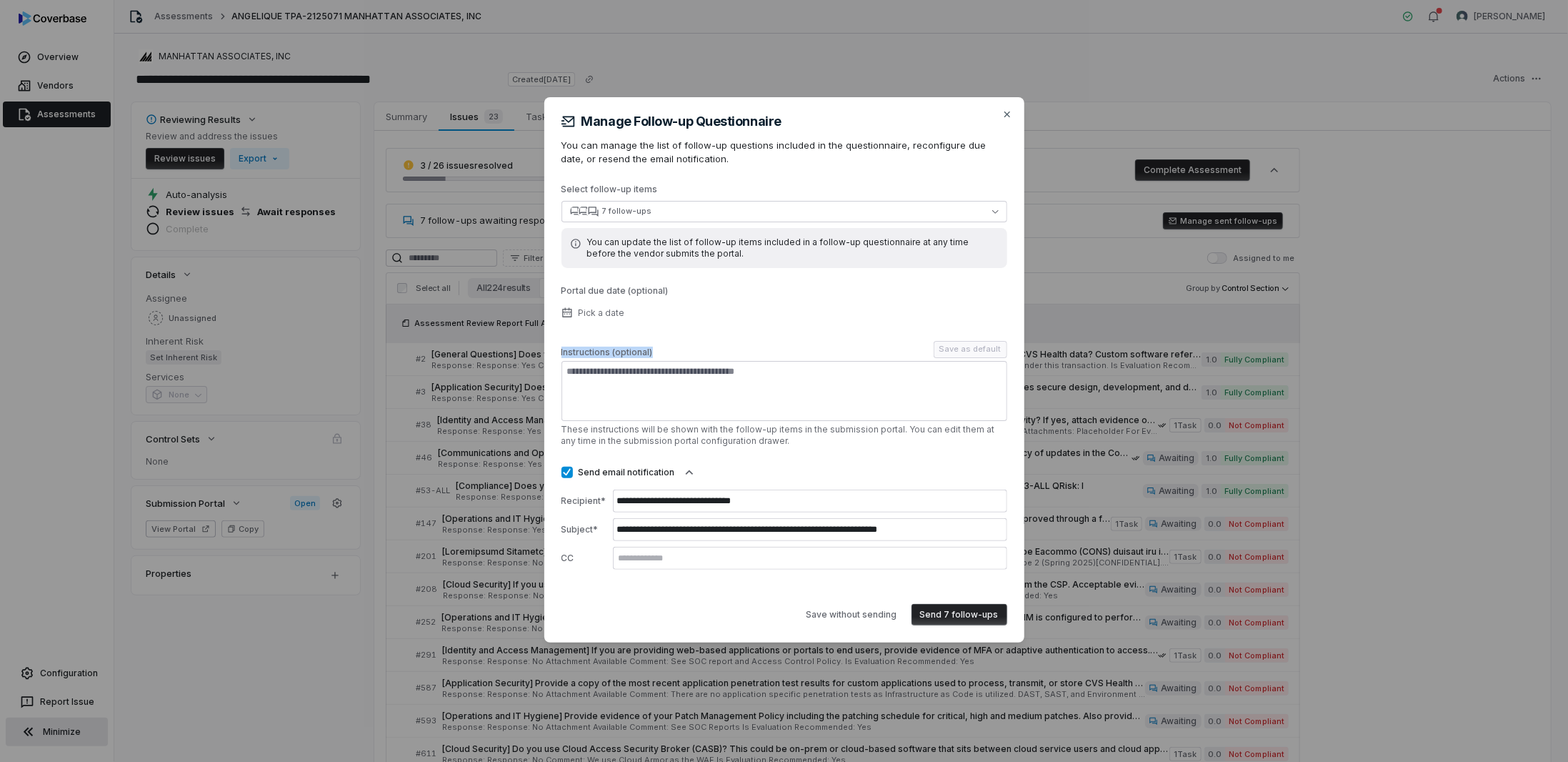
drag, startPoint x: 722, startPoint y: 334, endPoint x: 743, endPoint y: 398, distance: 67.4
click at [748, 399] on div "**********" at bounding box center [784, 376] width 446 height 386
click at [743, 391] on textarea at bounding box center [784, 391] width 446 height 60
click at [720, 210] on button "7 follow-ups" at bounding box center [784, 212] width 446 height 22
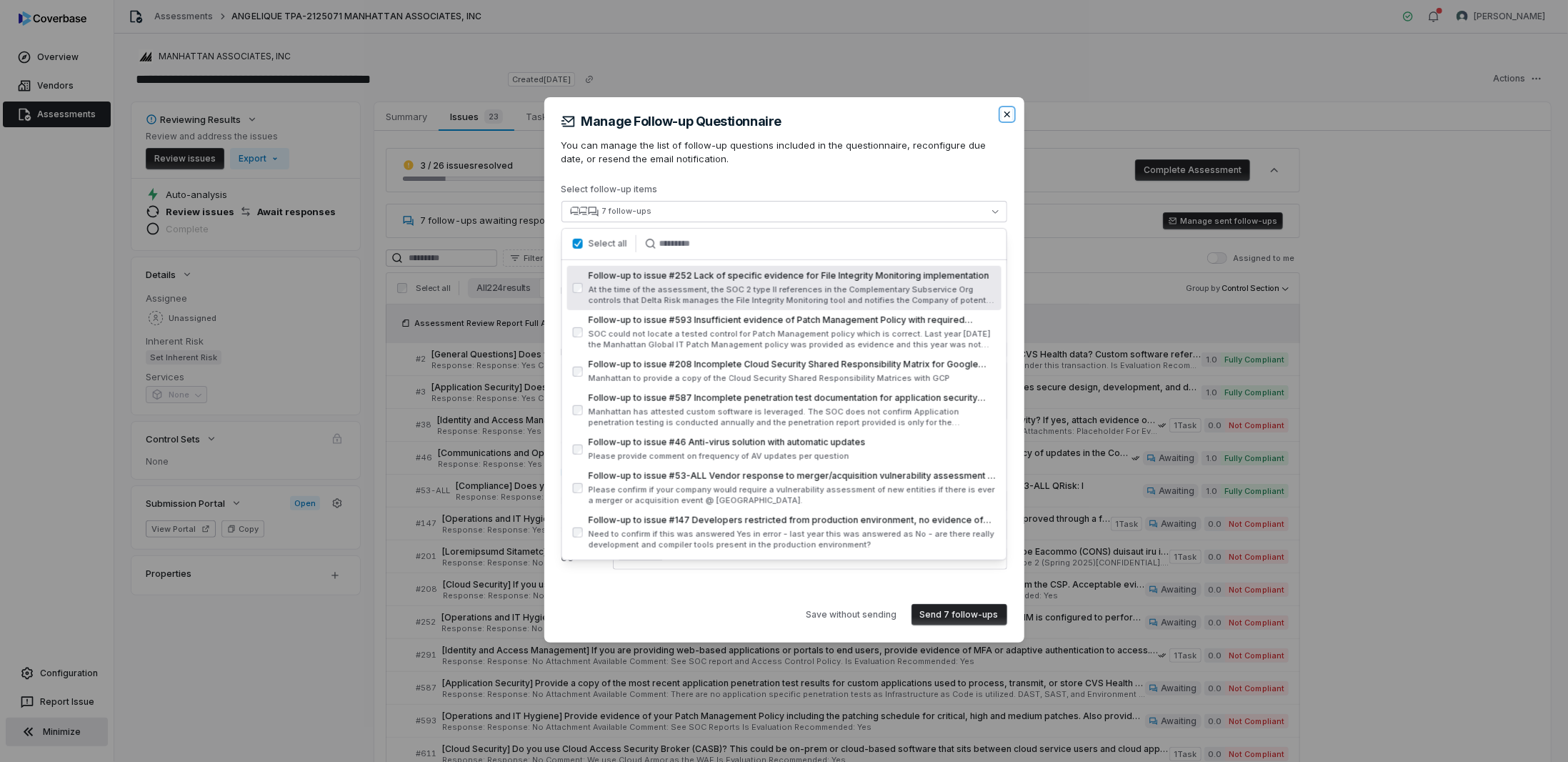
click at [1002, 111] on icon "button" at bounding box center [1007, 114] width 12 height 12
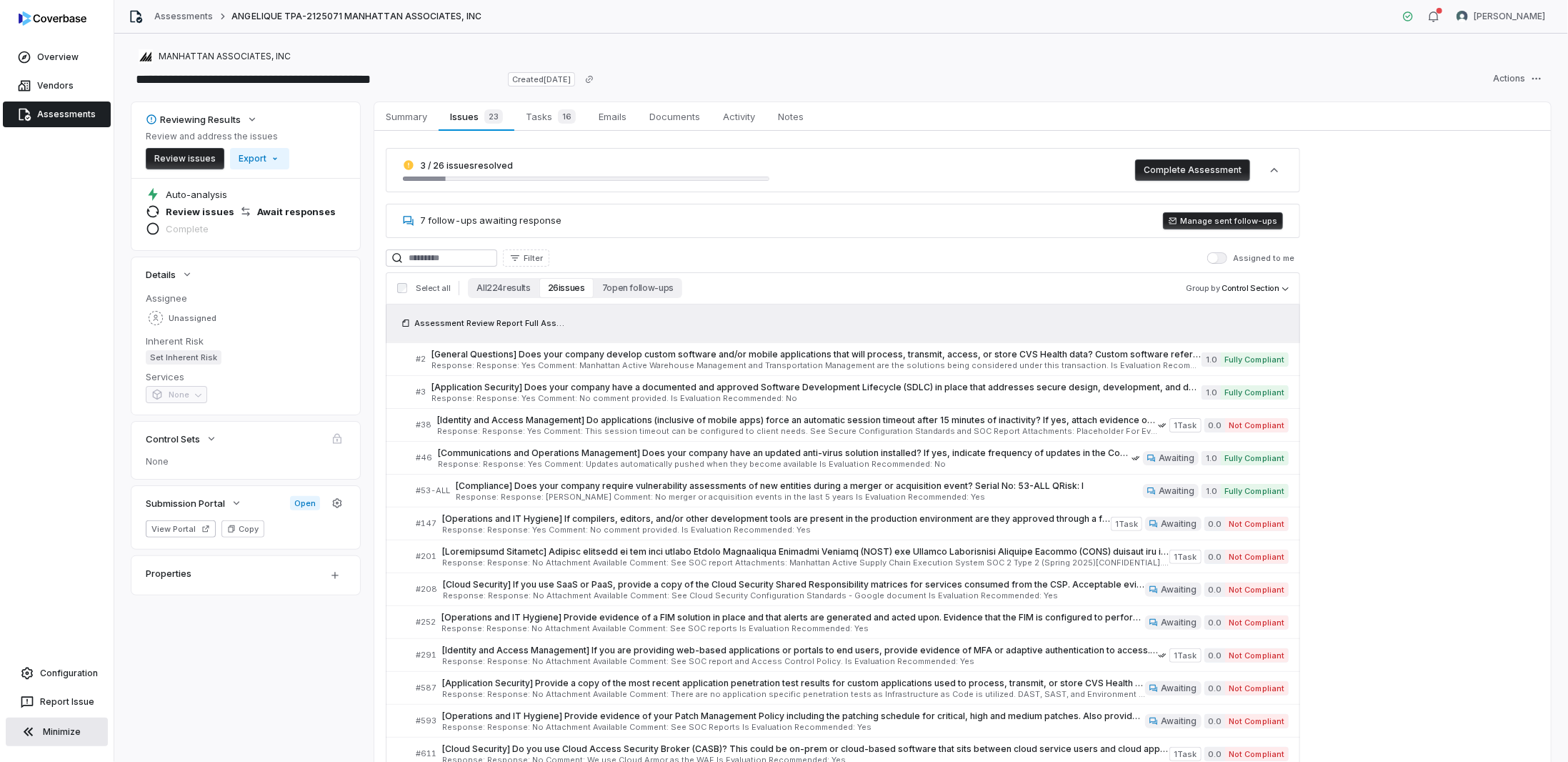
click at [1185, 220] on button "Manage sent follow-ups" at bounding box center [1223, 220] width 120 height 17
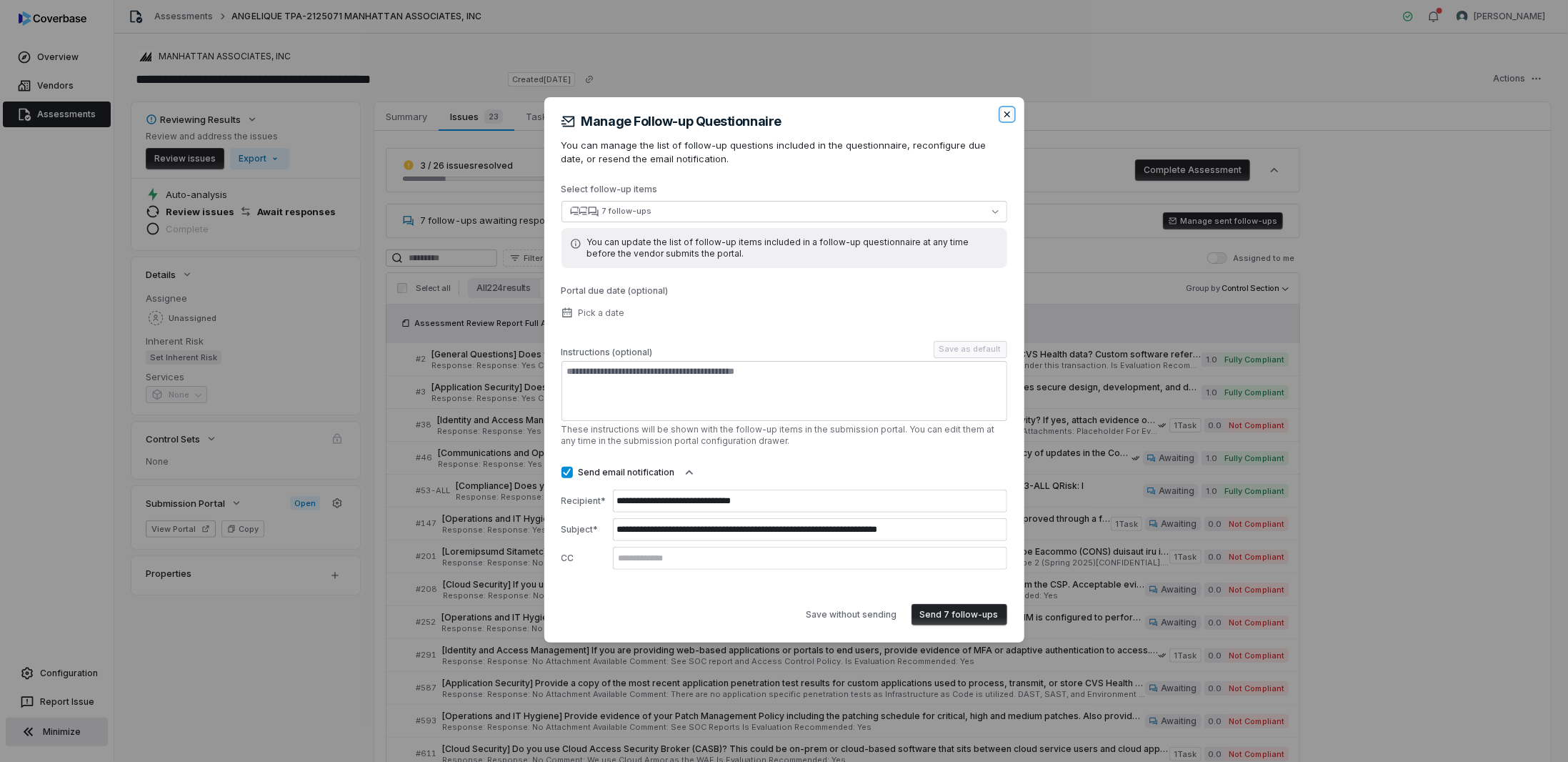
click at [1002, 113] on icon "button" at bounding box center [1007, 114] width 12 height 12
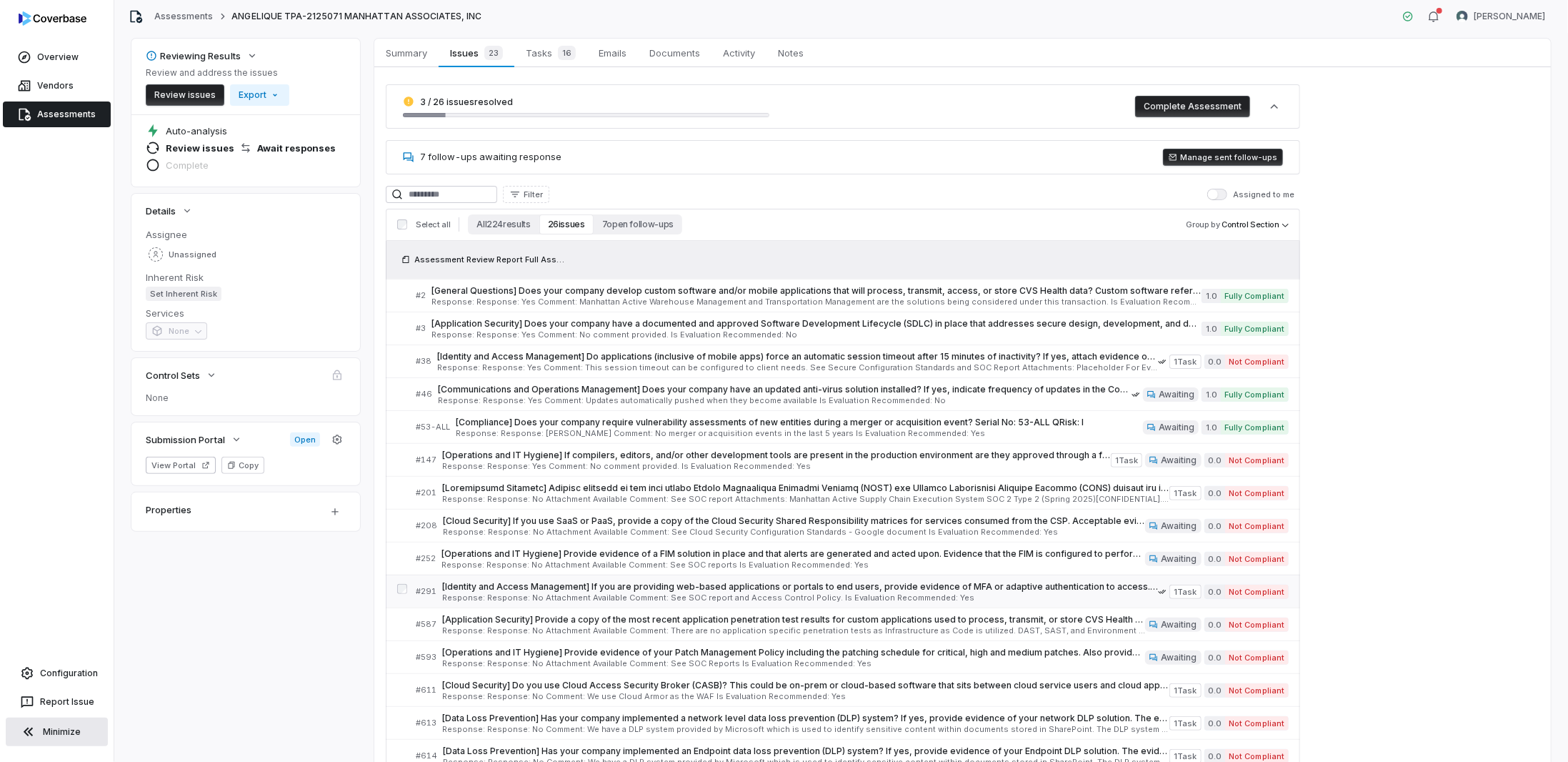
scroll to position [143, 0]
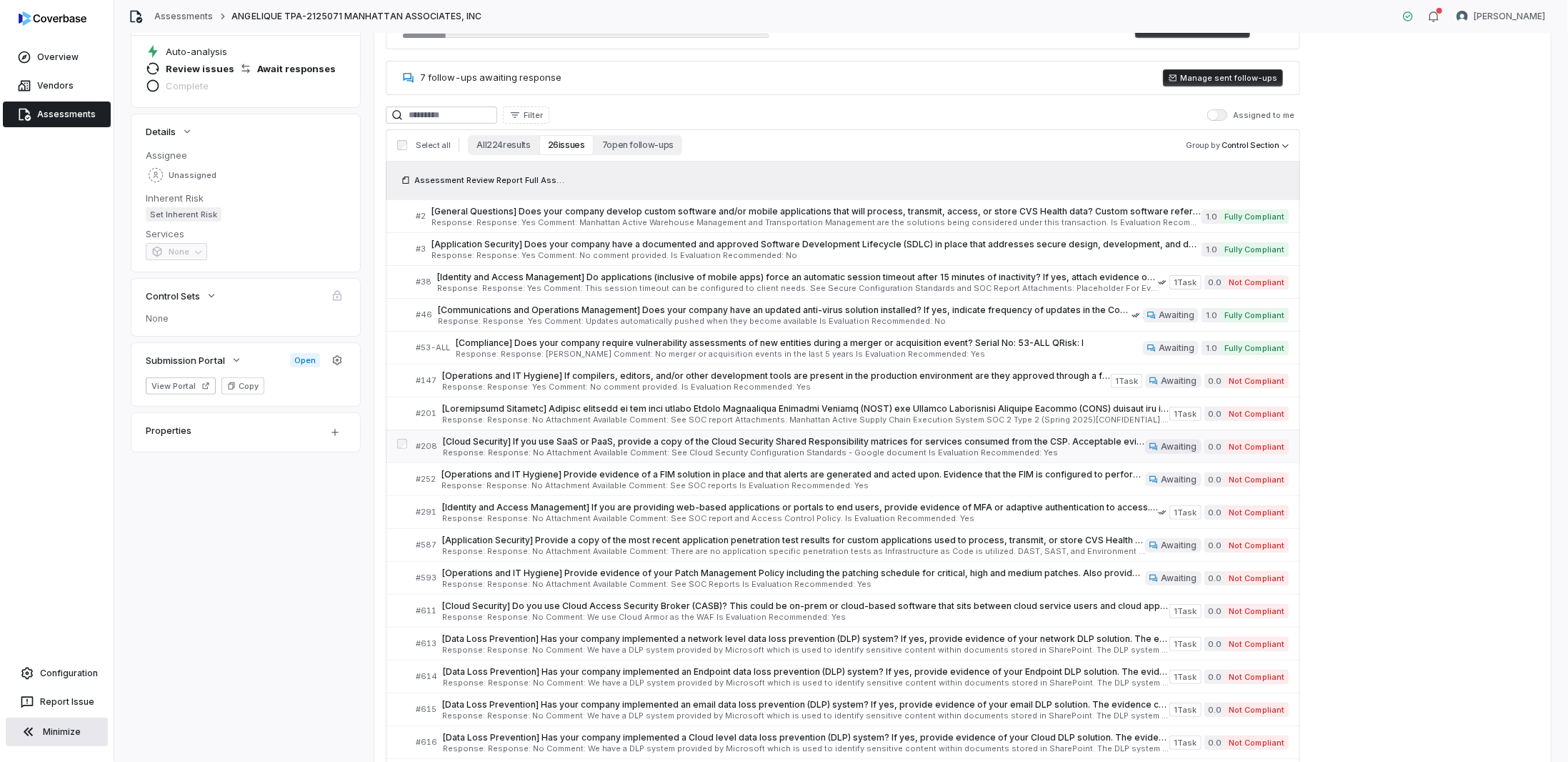
click at [1164, 441] on span "Awaiting" at bounding box center [1173, 446] width 55 height 15
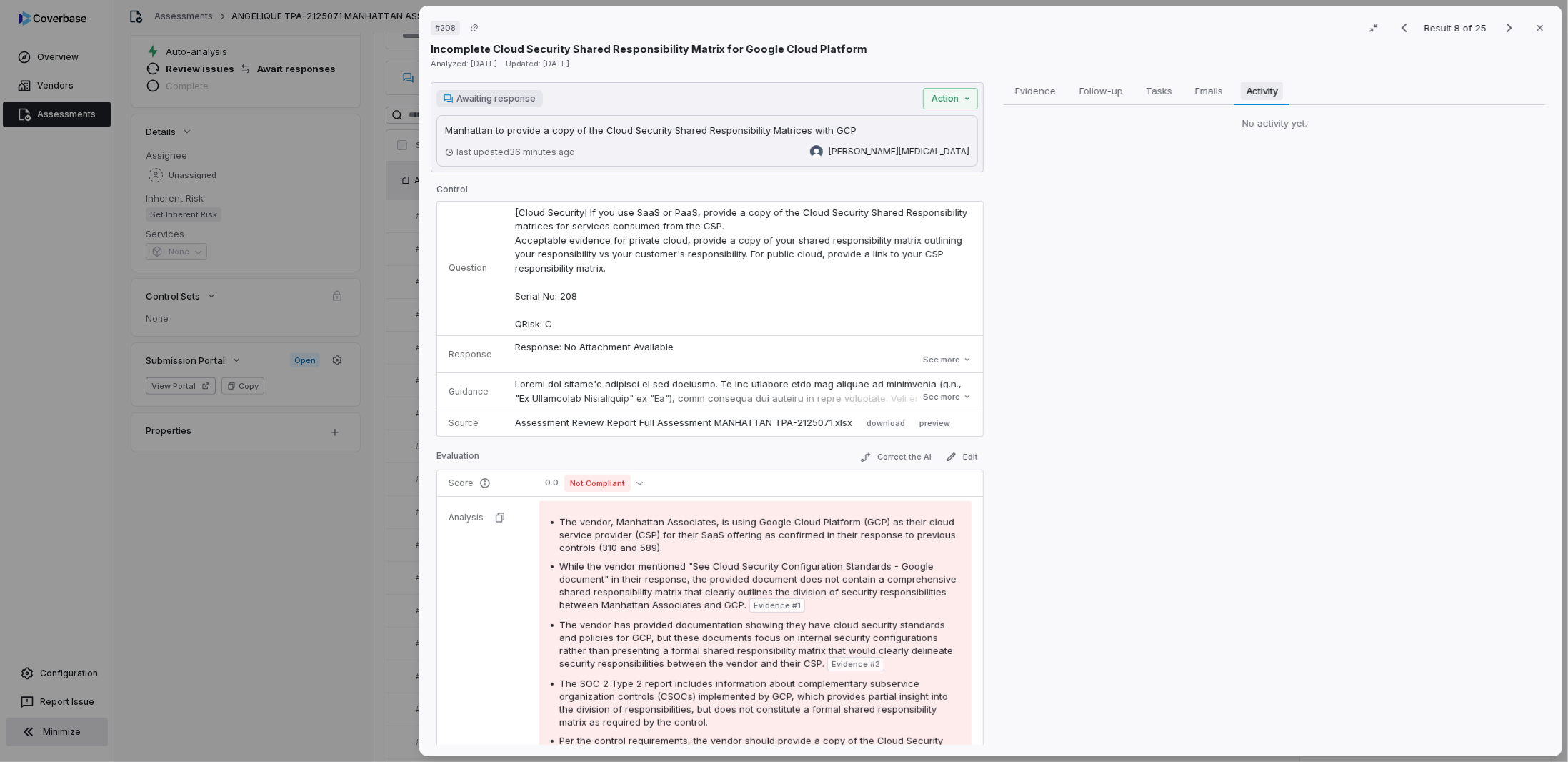
click at [1254, 89] on span "Activity" at bounding box center [1262, 91] width 43 height 18
click at [1083, 86] on span "Follow-up" at bounding box center [1101, 91] width 55 height 18
click at [417, 559] on div "# 208 Result 8 of 25 Close Incomplete Cloud Security Shared Responsibility Matr…" at bounding box center [990, 381] width 1154 height 762
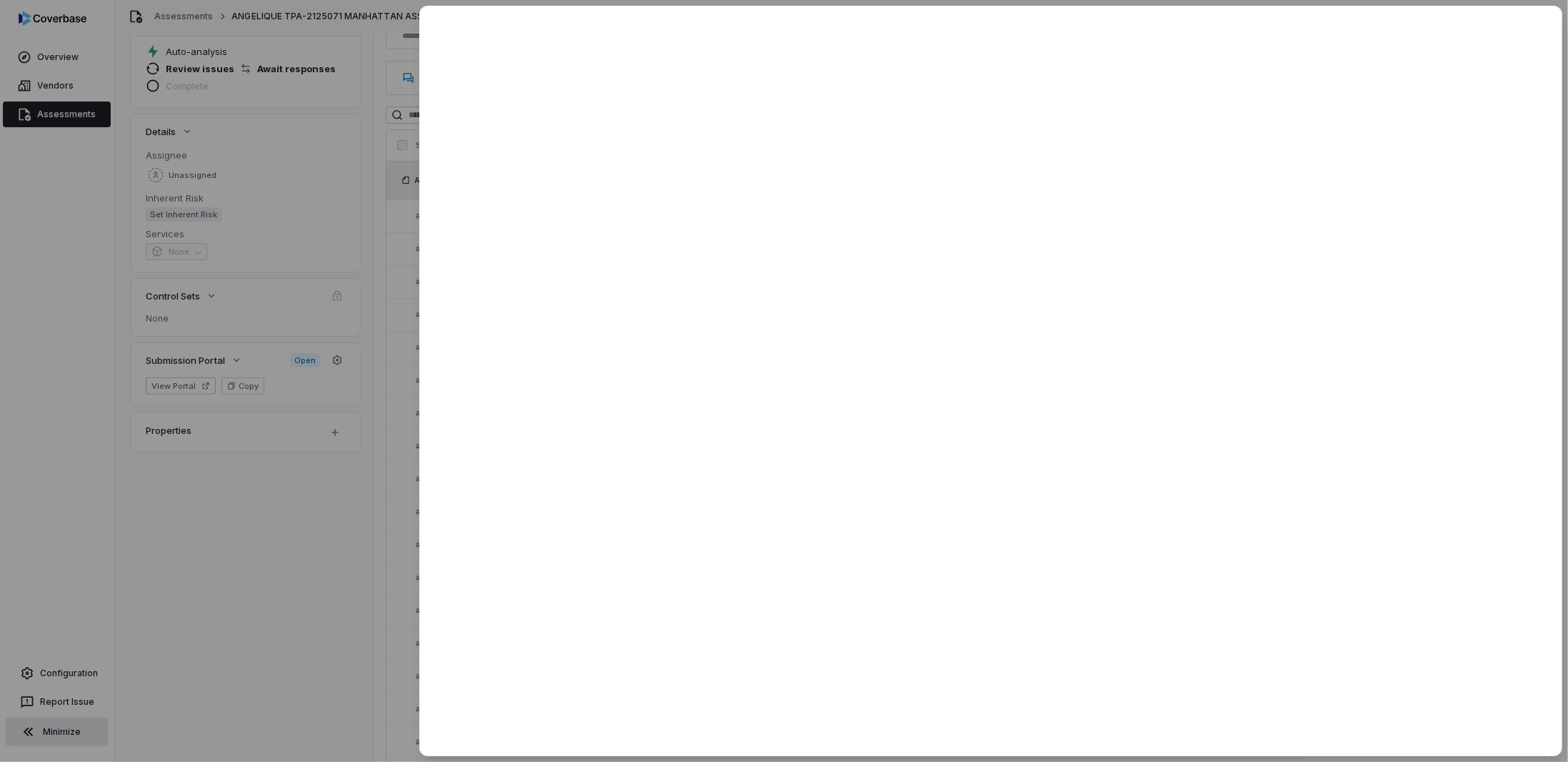
click at [339, 566] on div at bounding box center [784, 381] width 1568 height 762
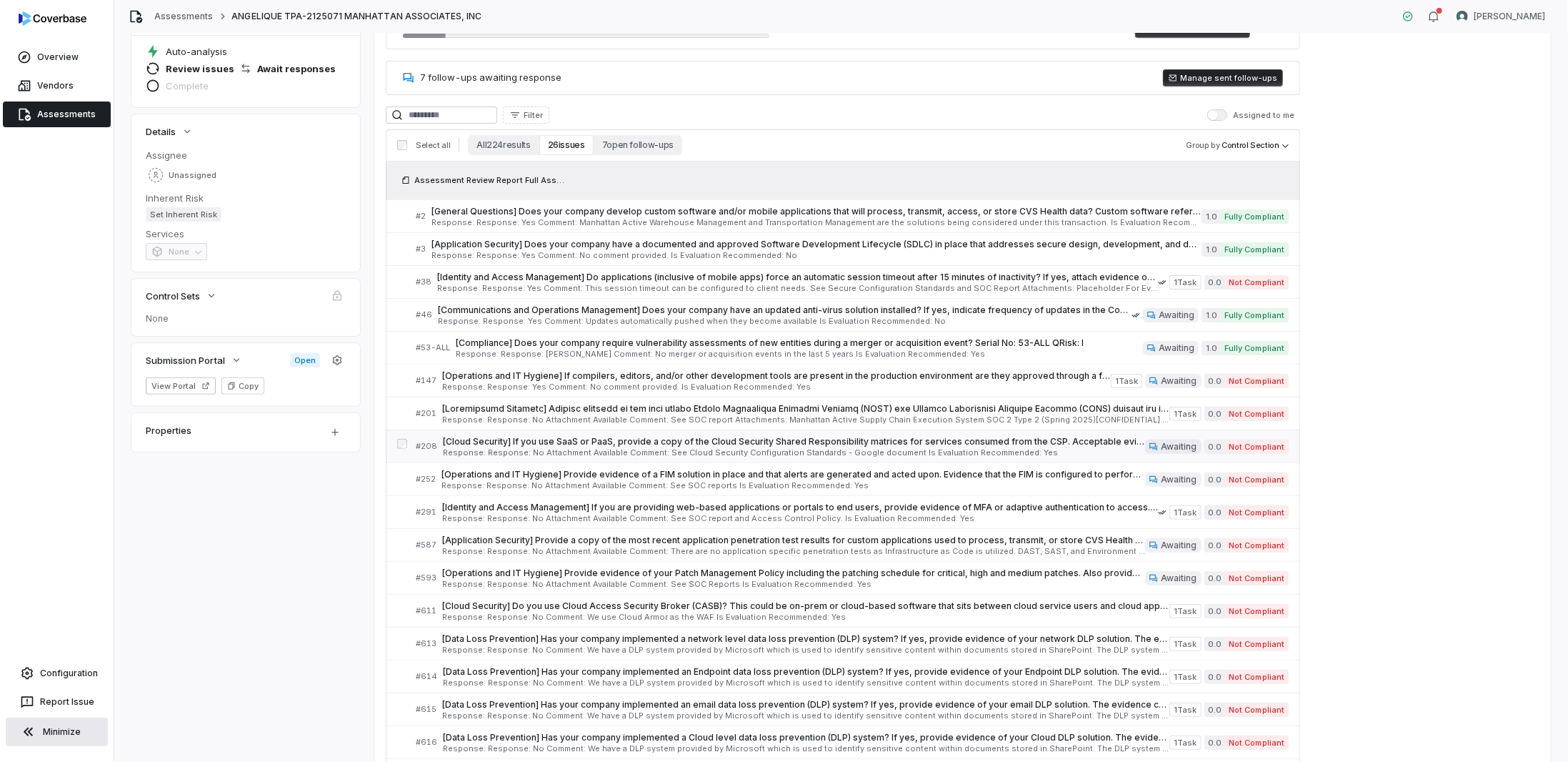
click at [1158, 444] on icon at bounding box center [1154, 446] width 8 height 7
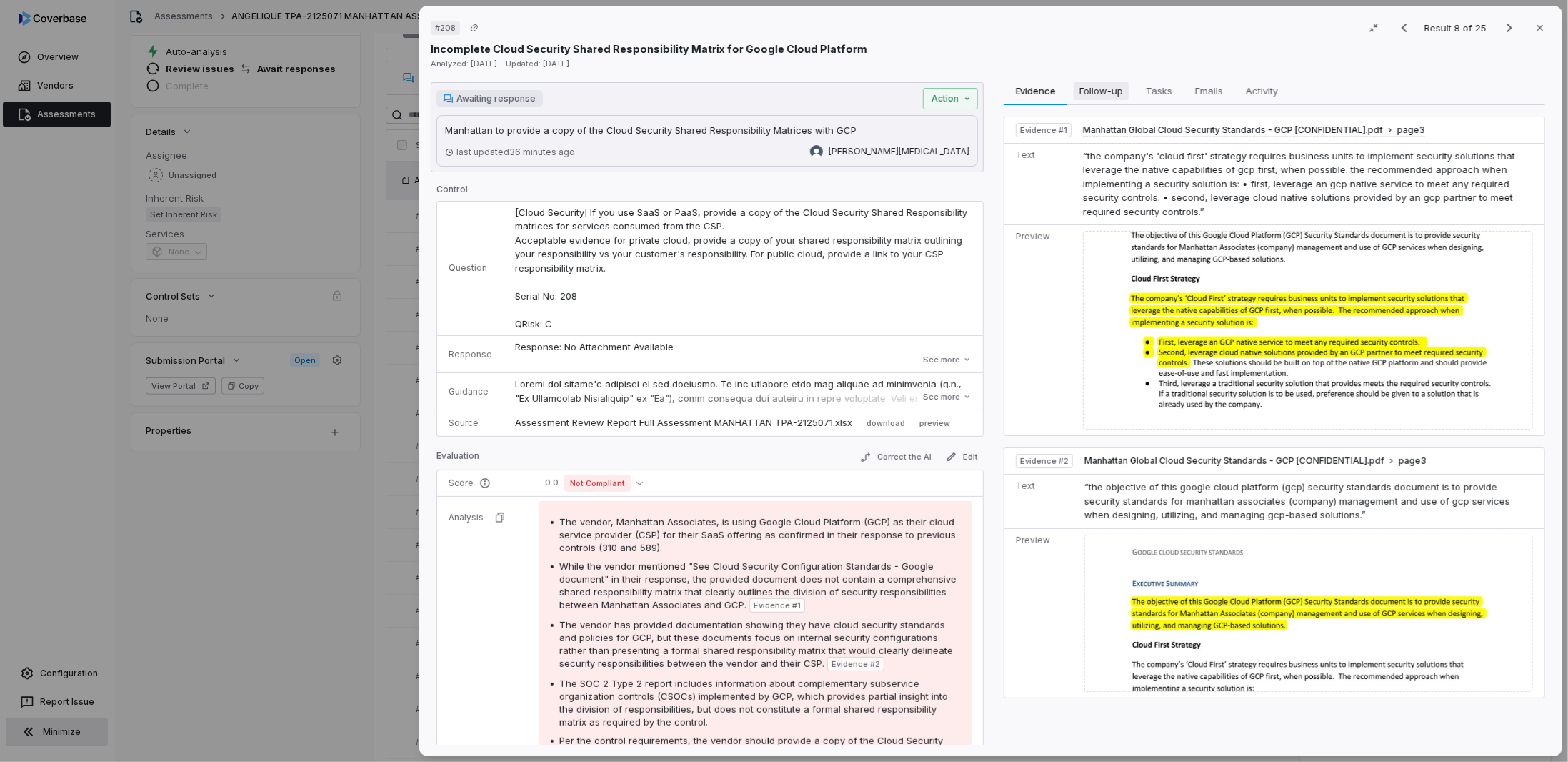
click at [1101, 96] on span "Follow-up" at bounding box center [1101, 91] width 55 height 18
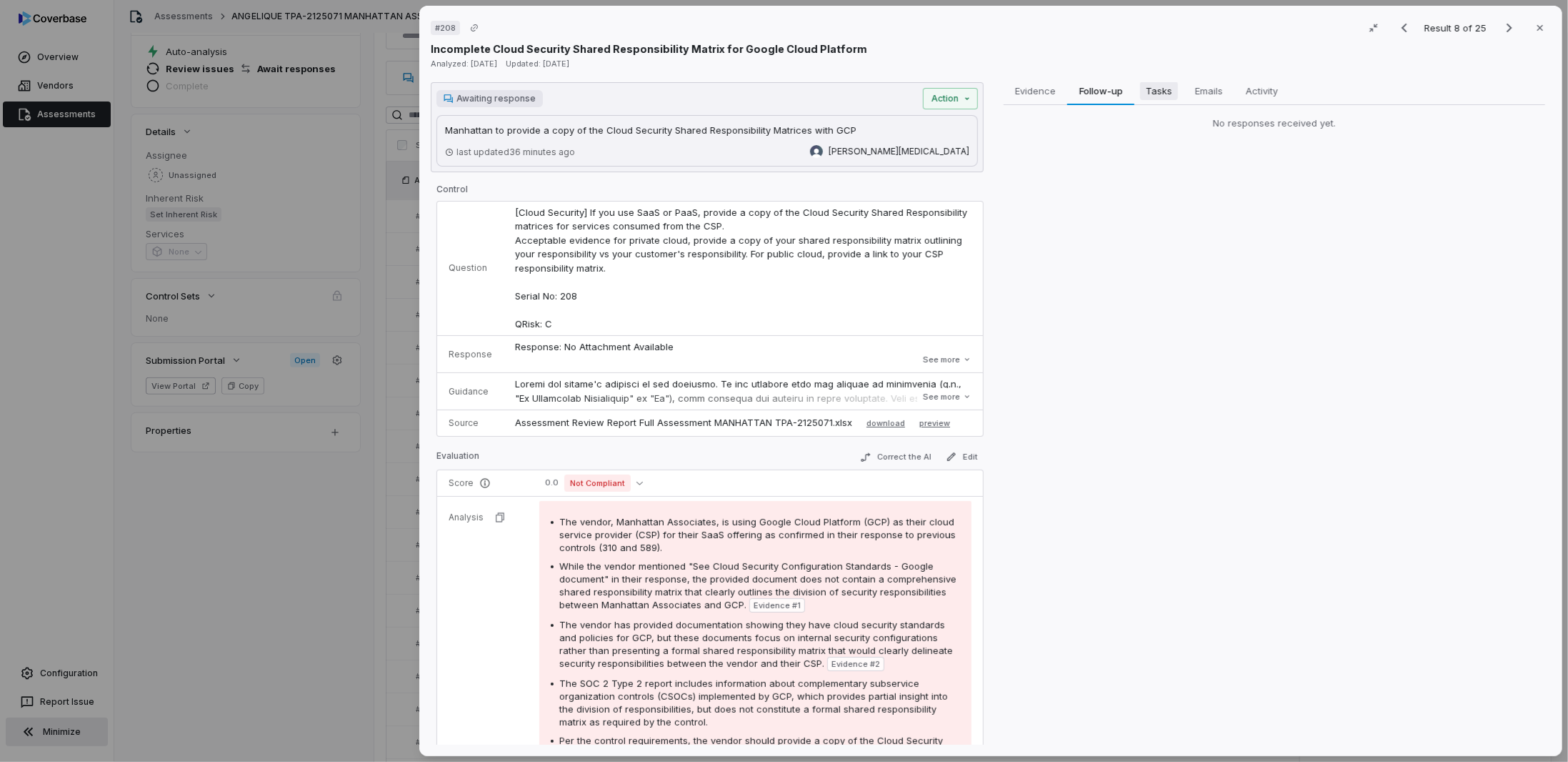
click at [1140, 89] on span "Tasks" at bounding box center [1158, 91] width 38 height 18
click at [1197, 89] on span "Emails" at bounding box center [1208, 91] width 39 height 18
click at [1247, 89] on span "Activity" at bounding box center [1261, 91] width 44 height 18
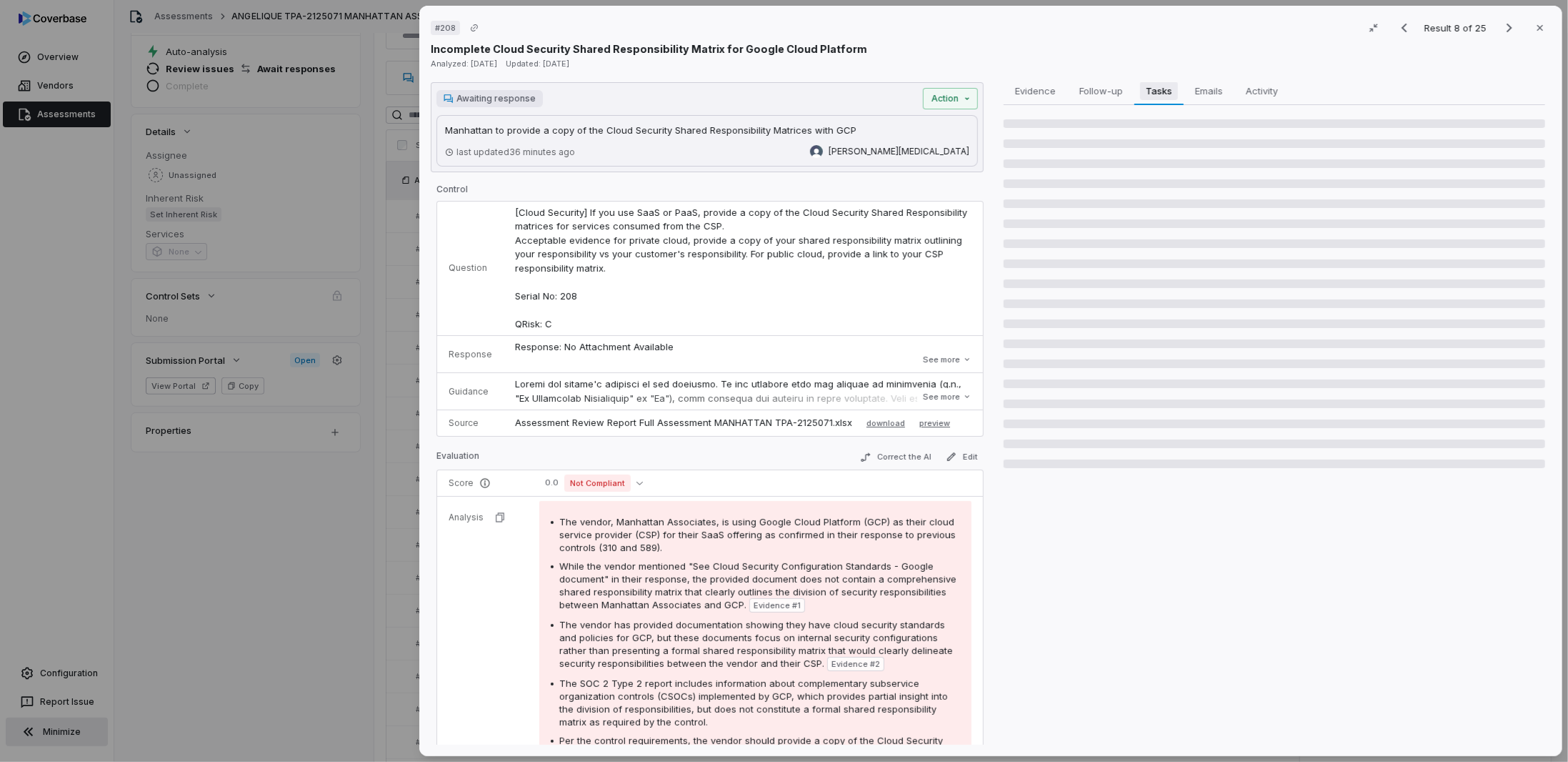
click at [1158, 90] on span "Tasks" at bounding box center [1158, 91] width 37 height 18
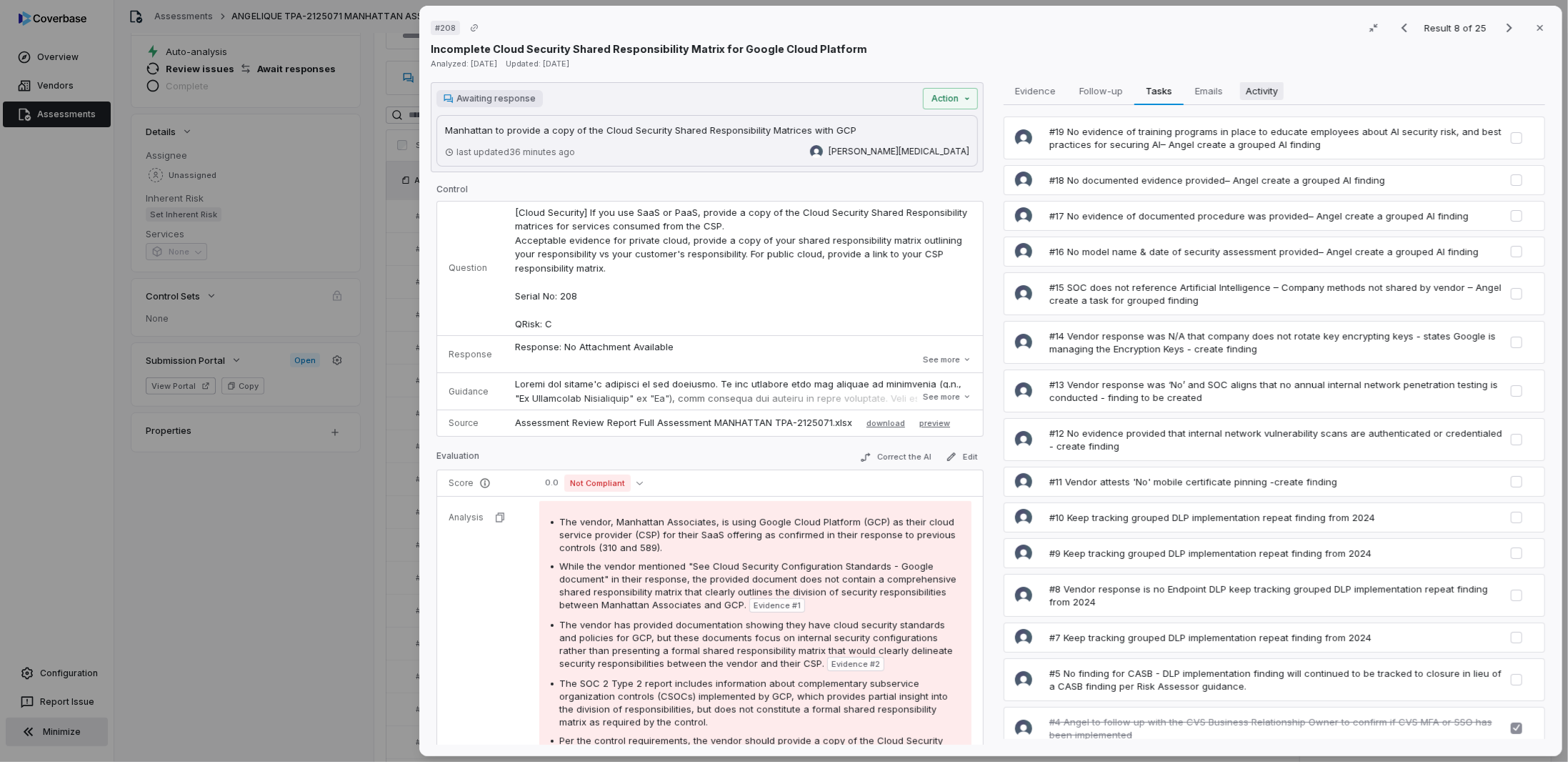
click at [1258, 87] on span "Activity" at bounding box center [1261, 91] width 44 height 18
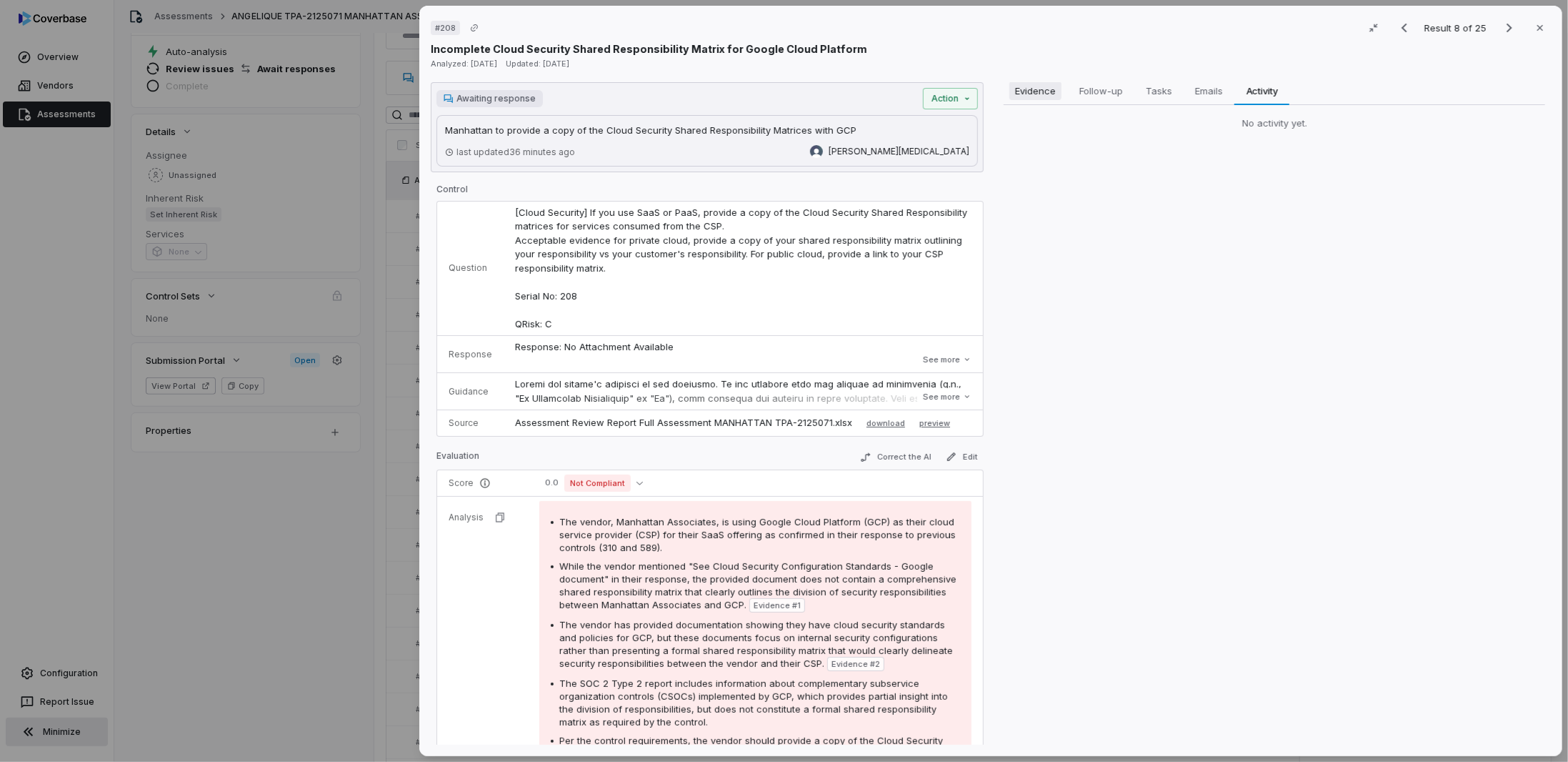
click at [1024, 92] on span "Evidence" at bounding box center [1036, 91] width 52 height 18
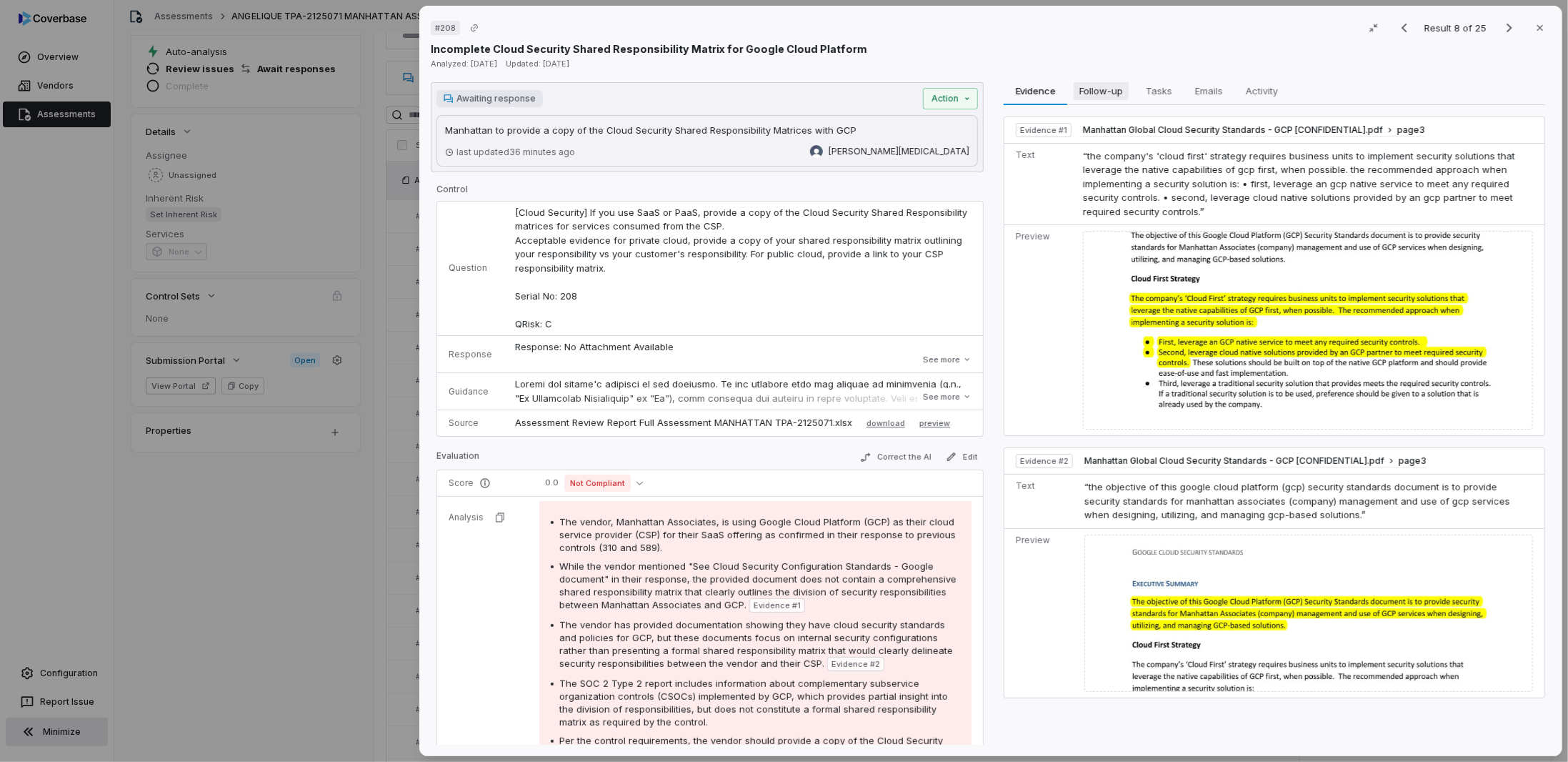
click at [1125, 97] on button "Follow-up Follow-up" at bounding box center [1101, 90] width 67 height 29
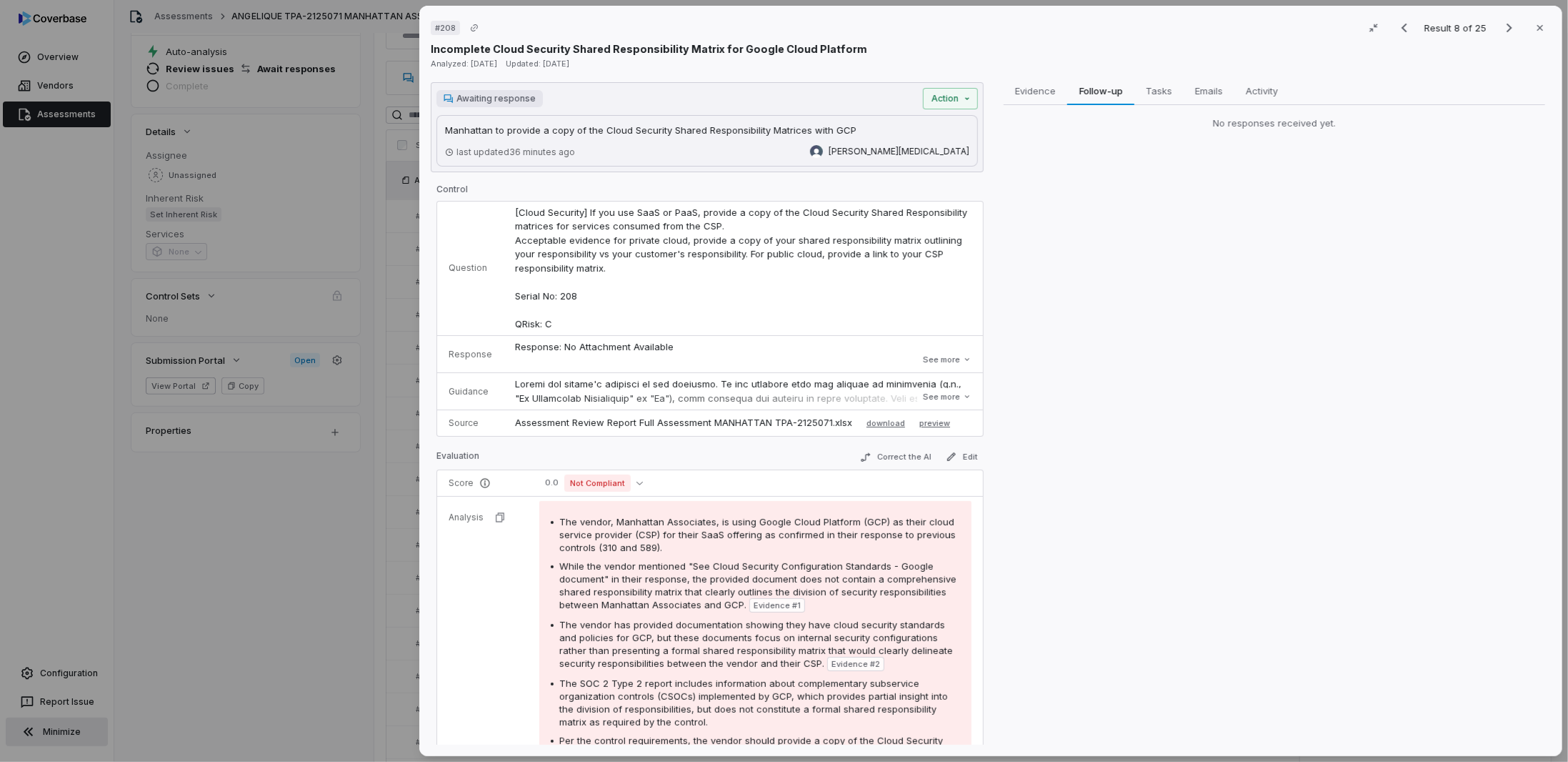
click at [166, 616] on div "# 208 Result 8 of 25 Close Incomplete Cloud Security Shared Responsibility Matr…" at bounding box center [784, 381] width 1568 height 762
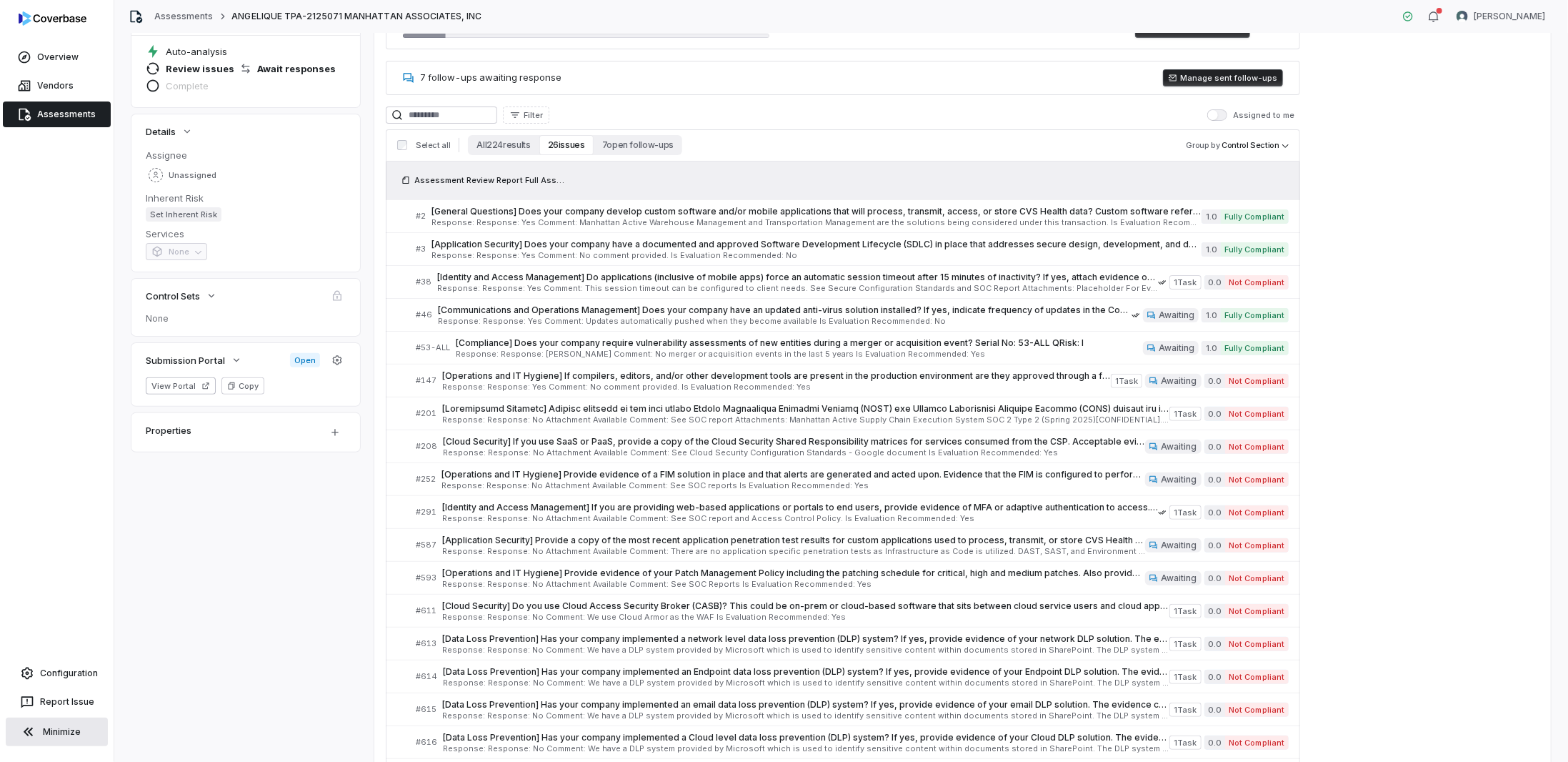
click at [64, 119] on link "Assessments" at bounding box center [57, 114] width 108 height 25
